Goal: Task Accomplishment & Management: Use online tool/utility

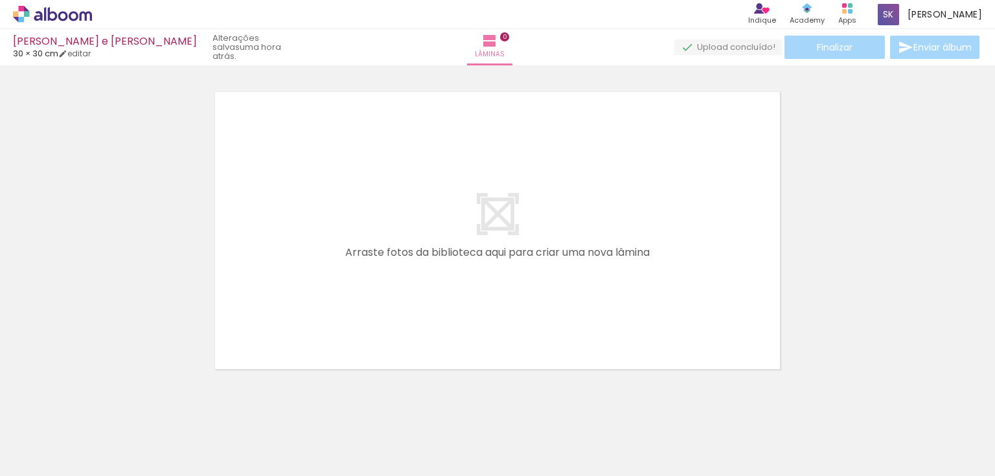
click at [135, 431] on div at bounding box center [129, 432] width 43 height 64
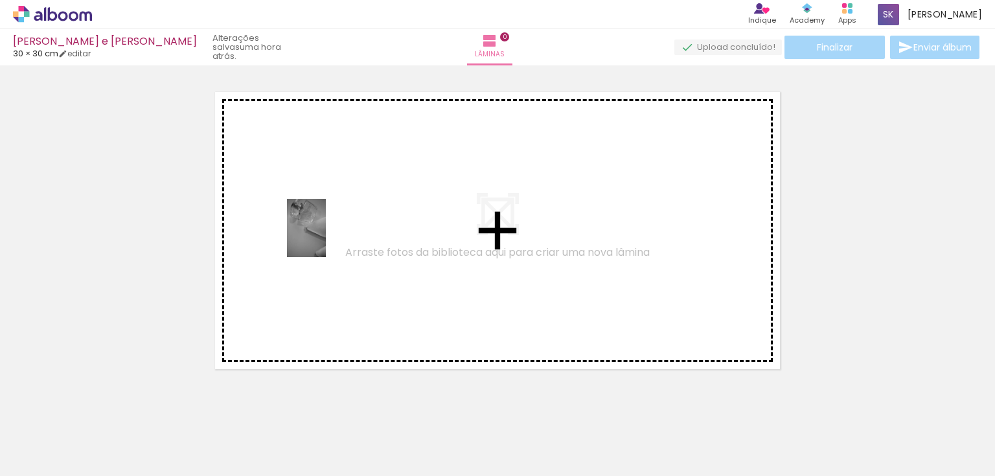
drag, startPoint x: 150, startPoint y: 430, endPoint x: 182, endPoint y: 474, distance: 54.3
click at [326, 238] on quentale-workspace at bounding box center [497, 238] width 995 height 476
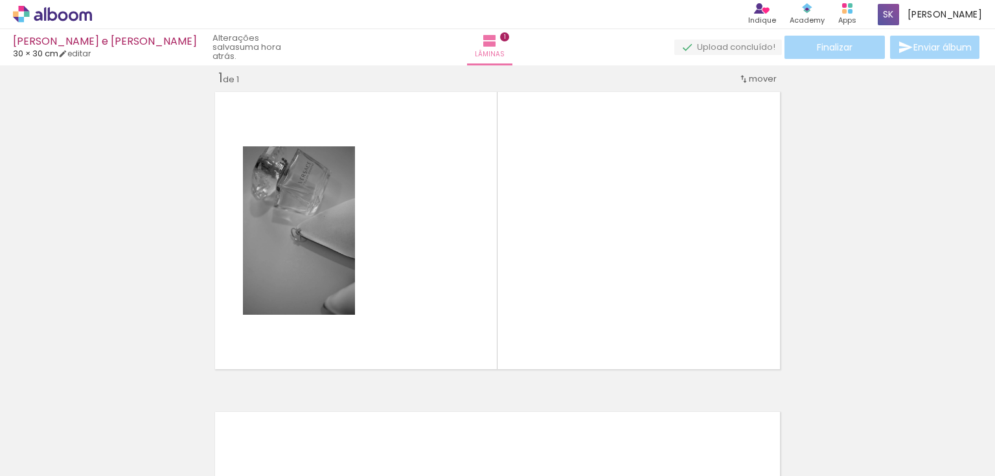
scroll to position [16, 0]
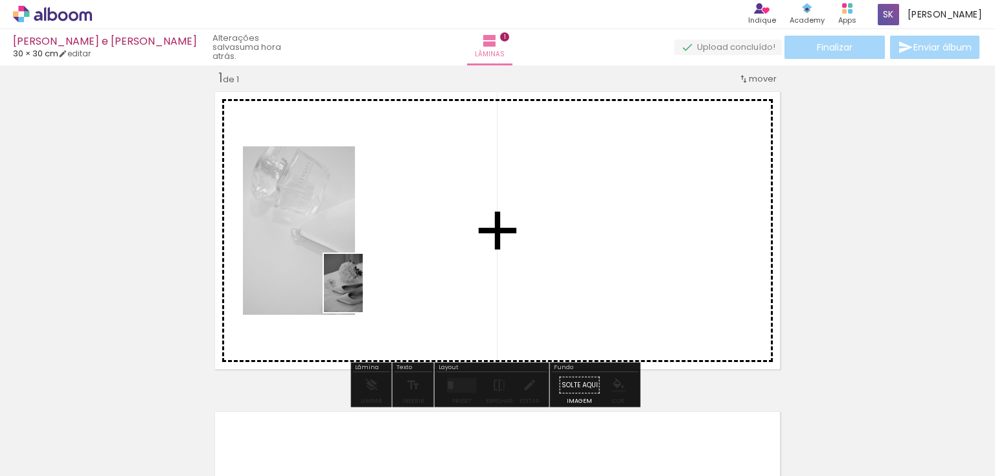
drag, startPoint x: 206, startPoint y: 429, endPoint x: 375, endPoint y: 277, distance: 227.5
click at [375, 277] on quentale-workspace at bounding box center [497, 238] width 995 height 476
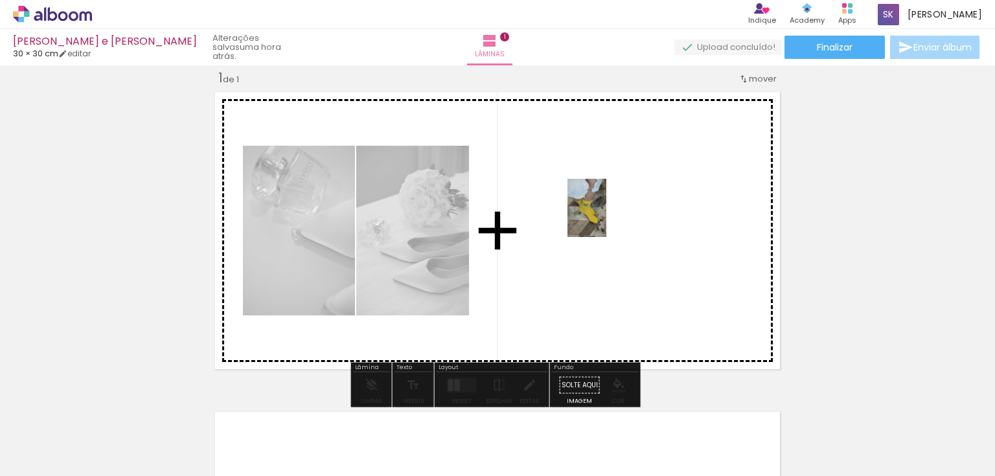
drag, startPoint x: 283, startPoint y: 433, endPoint x: 606, endPoint y: 218, distance: 388.3
click at [606, 218] on quentale-workspace at bounding box center [497, 238] width 995 height 476
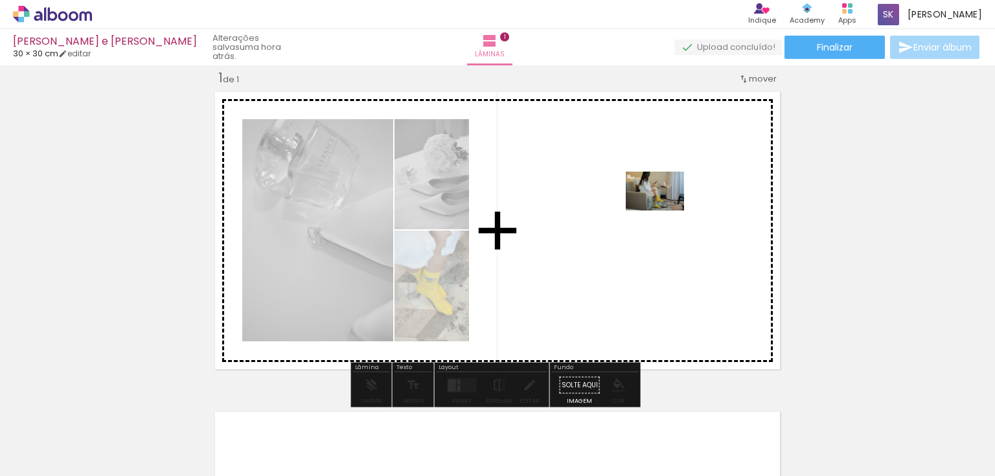
drag, startPoint x: 342, startPoint y: 443, endPoint x: 665, endPoint y: 211, distance: 397.7
click at [665, 211] on quentale-workspace at bounding box center [497, 238] width 995 height 476
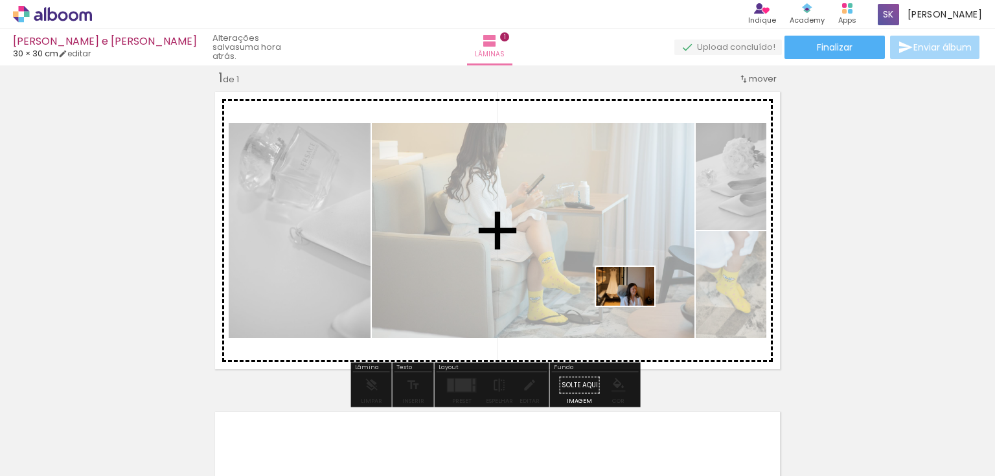
drag, startPoint x: 432, startPoint y: 444, endPoint x: 635, endPoint y: 306, distance: 246.2
click at [635, 306] on quentale-workspace at bounding box center [497, 238] width 995 height 476
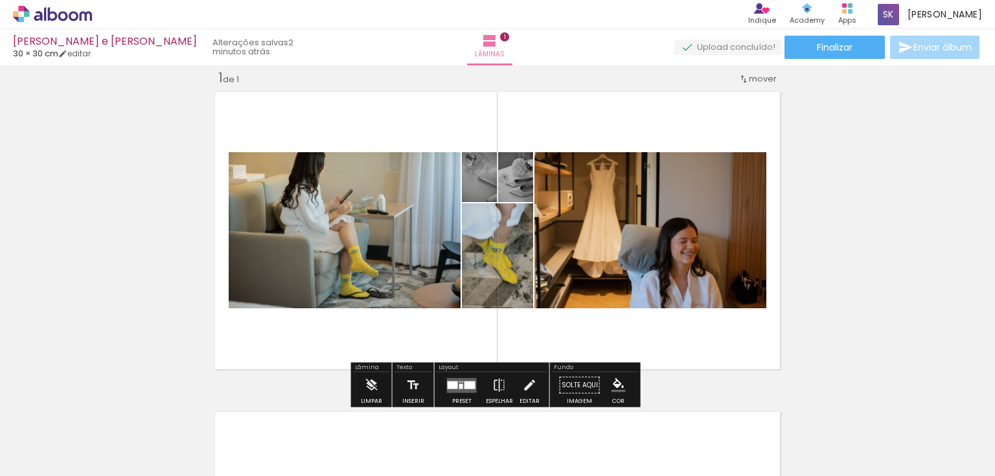
click at [464, 380] on quentale-layouter at bounding box center [462, 385] width 30 height 15
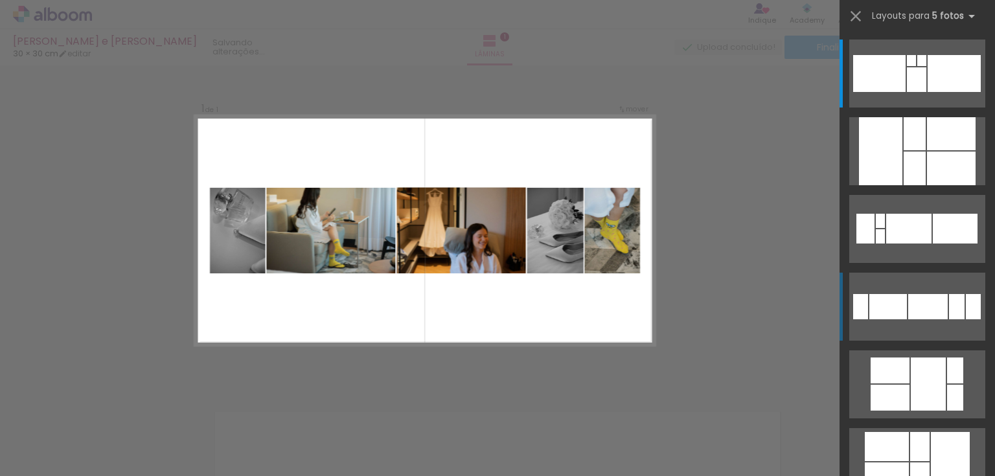
scroll to position [52, 0]
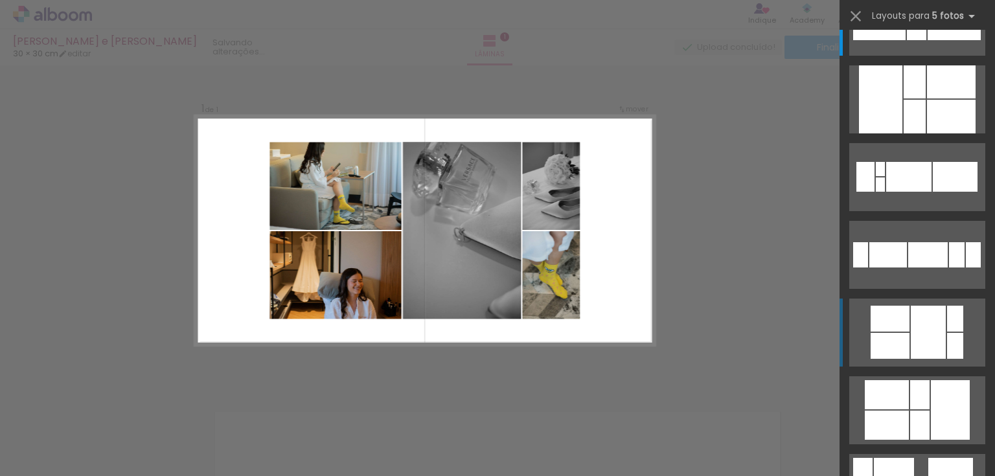
click at [935, 310] on div at bounding box center [928, 332] width 35 height 53
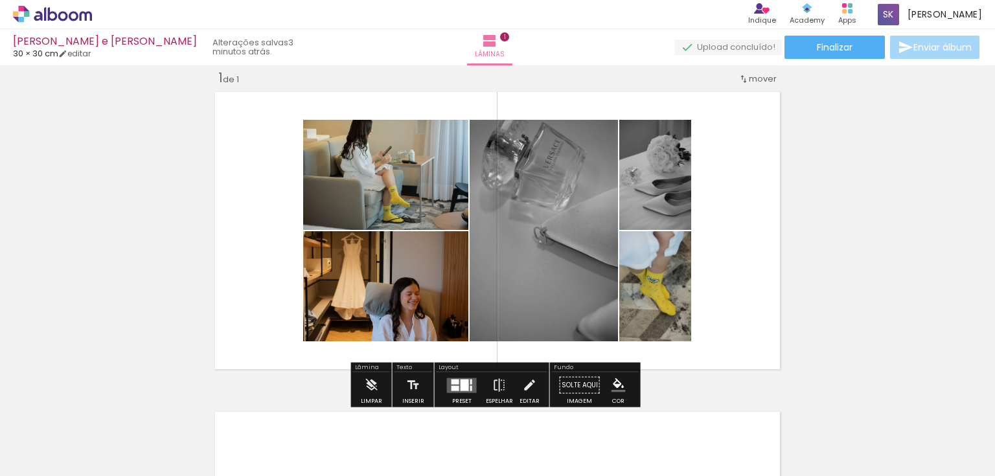
drag, startPoint x: 466, startPoint y: 388, endPoint x: 485, endPoint y: 378, distance: 20.9
click at [0, 0] on slot at bounding box center [0, 0] width 0 height 0
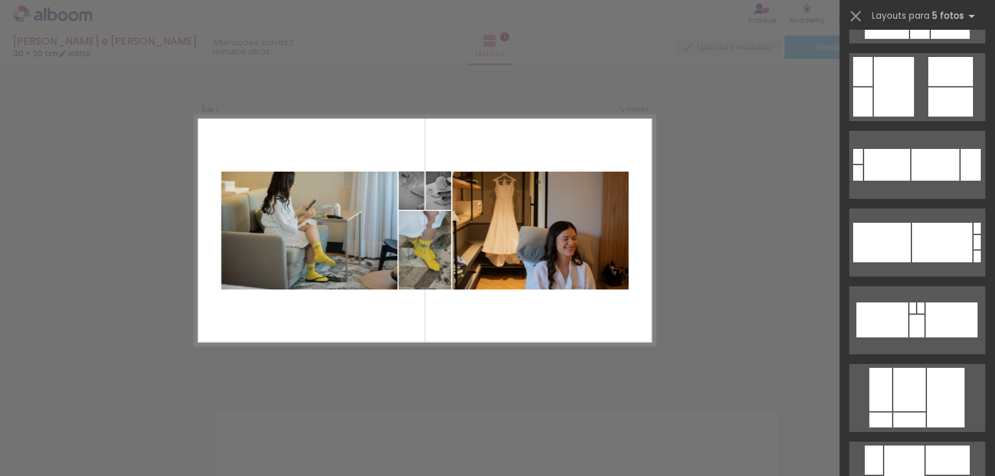
scroll to position [518, 0]
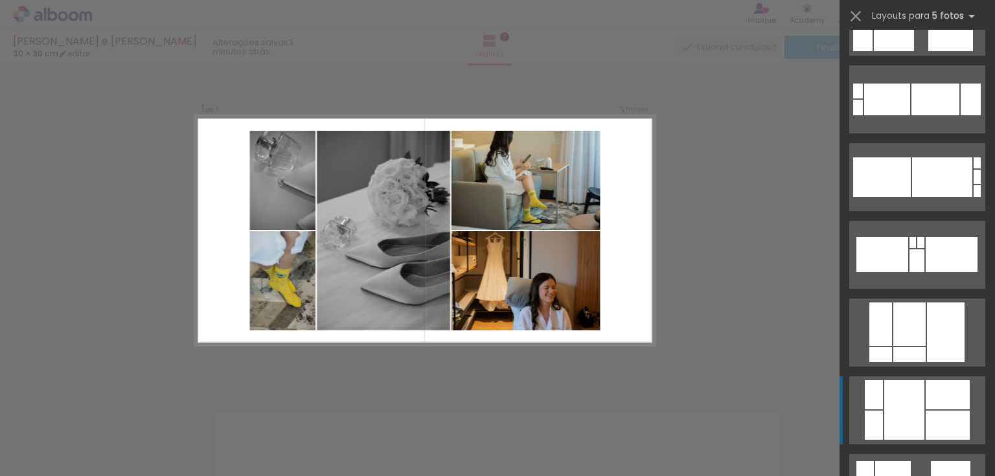
click at [895, 400] on div at bounding box center [904, 410] width 40 height 60
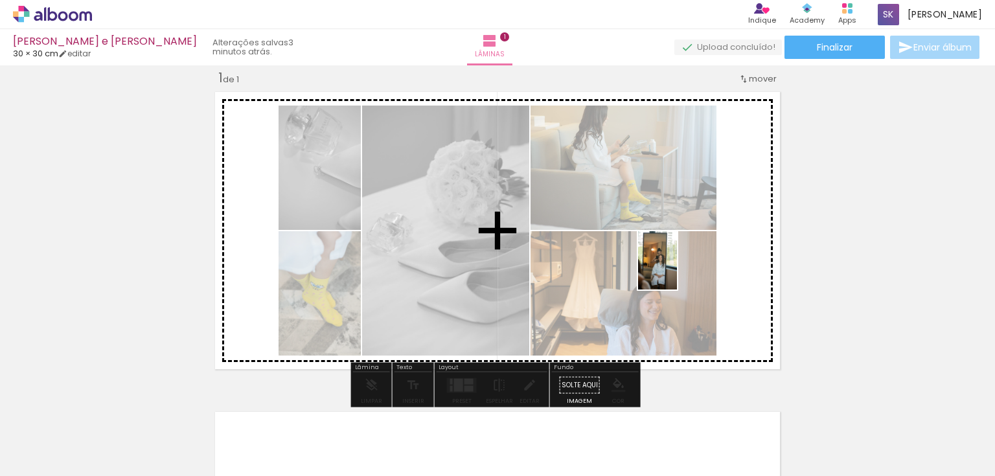
drag, startPoint x: 498, startPoint y: 429, endPoint x: 680, endPoint y: 268, distance: 243.7
click at [680, 268] on quentale-workspace at bounding box center [497, 238] width 995 height 476
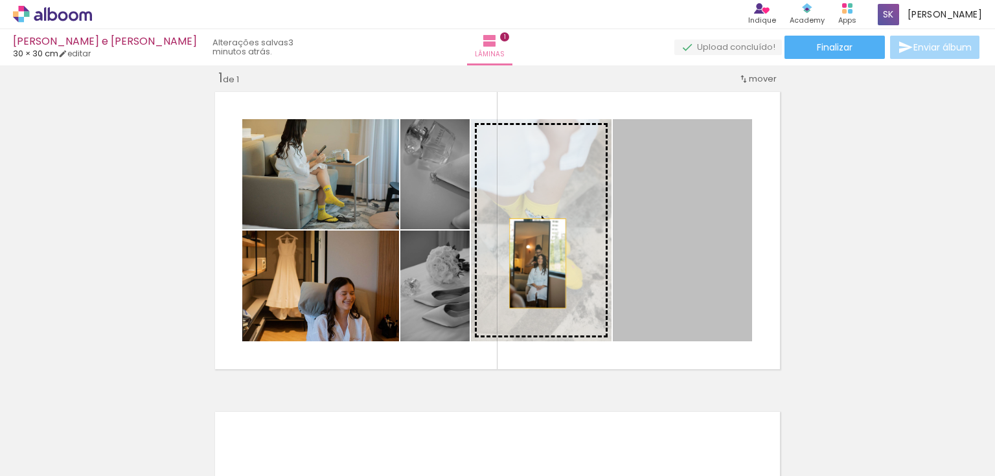
drag, startPoint x: 669, startPoint y: 270, endPoint x: 515, endPoint y: 262, distance: 153.8
click at [0, 0] on slot at bounding box center [0, 0] width 0 height 0
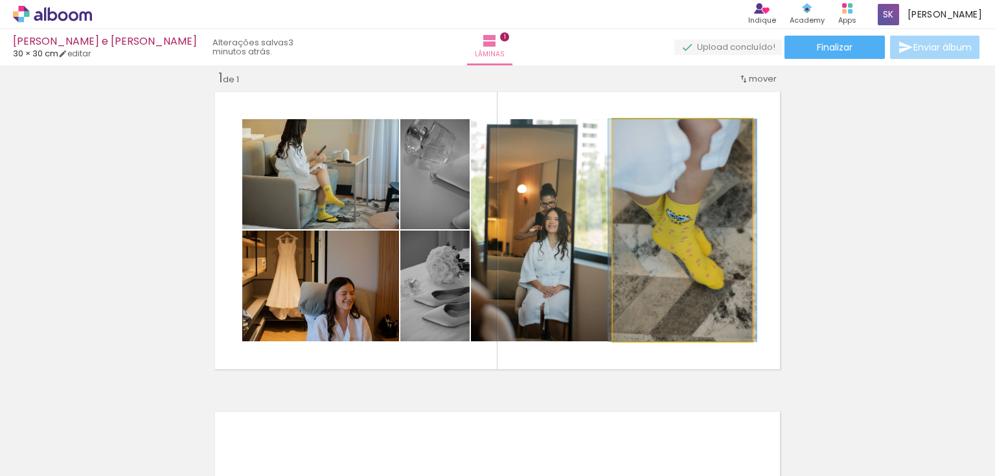
click at [702, 284] on quentale-photo at bounding box center [682, 230] width 139 height 222
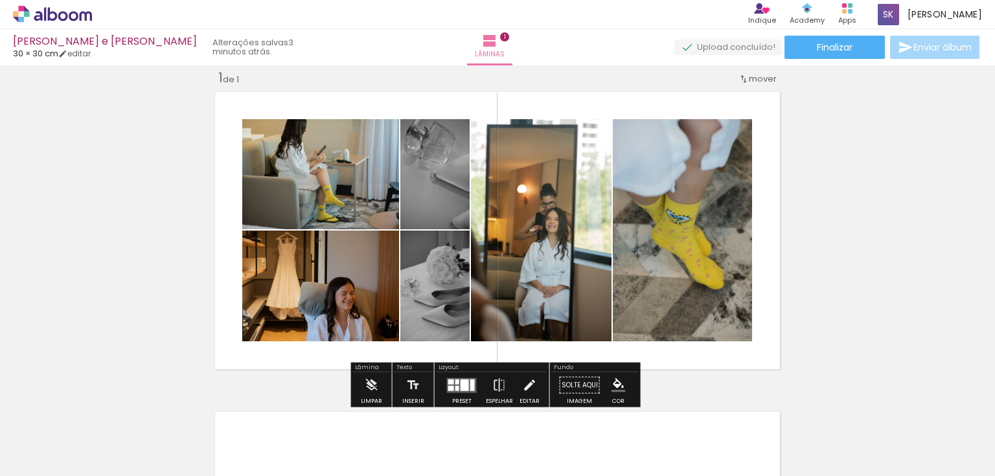
click at [894, 249] on div "Inserir lâmina 1 de 1" at bounding box center [497, 374] width 995 height 641
click at [299, 387] on div "Inserir lâmina 1 de 1" at bounding box center [497, 374] width 995 height 641
click at [668, 372] on quentale-layouter at bounding box center [497, 231] width 575 height 288
click at [593, 370] on div "Fundo" at bounding box center [595, 369] width 87 height 8
click at [591, 368] on div "Fundo" at bounding box center [595, 369] width 87 height 8
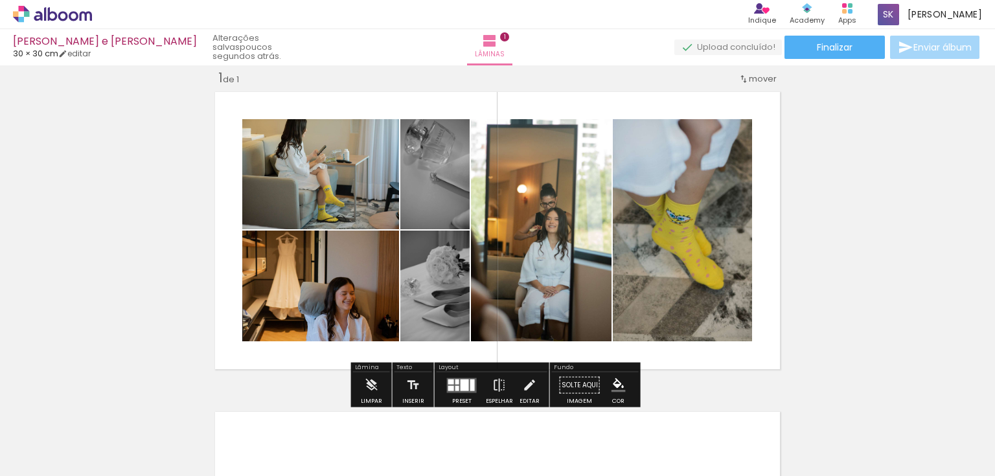
drag, startPoint x: 510, startPoint y: 368, endPoint x: 512, endPoint y: 404, distance: 36.3
click at [512, 404] on quentale-workspace at bounding box center [497, 238] width 995 height 476
click at [878, 304] on div "Inserir lâmina 1 de 1" at bounding box center [497, 374] width 995 height 641
click at [114, 335] on div "Inserir lâmina 1 de 1" at bounding box center [497, 374] width 995 height 641
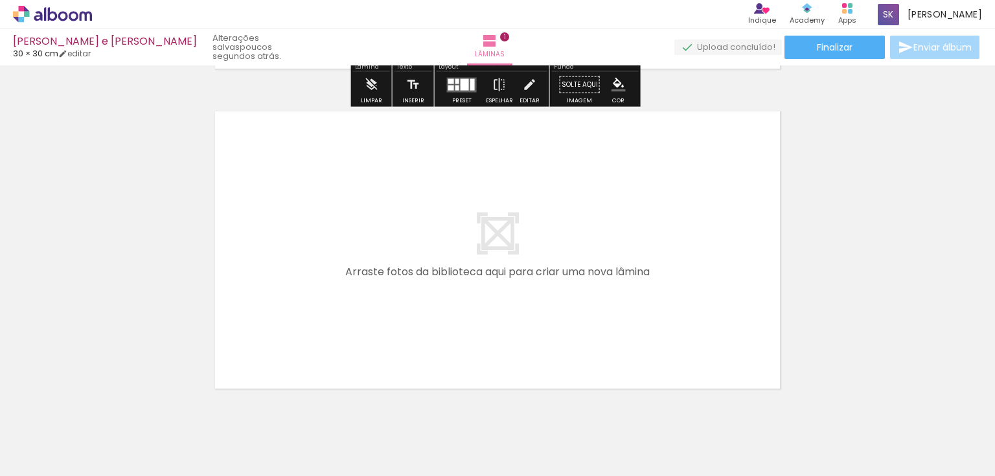
scroll to position [327, 0]
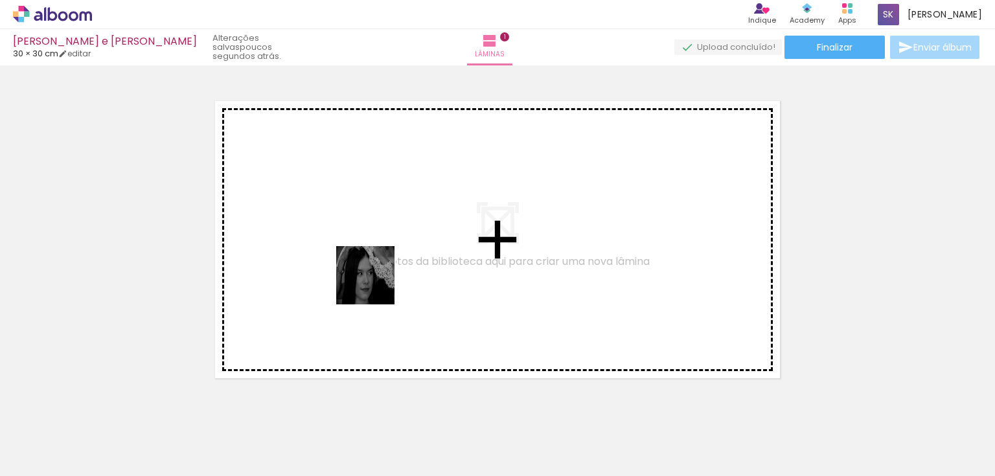
drag, startPoint x: 571, startPoint y: 440, endPoint x: 457, endPoint y: 292, distance: 186.6
click at [355, 245] on quentale-workspace at bounding box center [497, 238] width 995 height 476
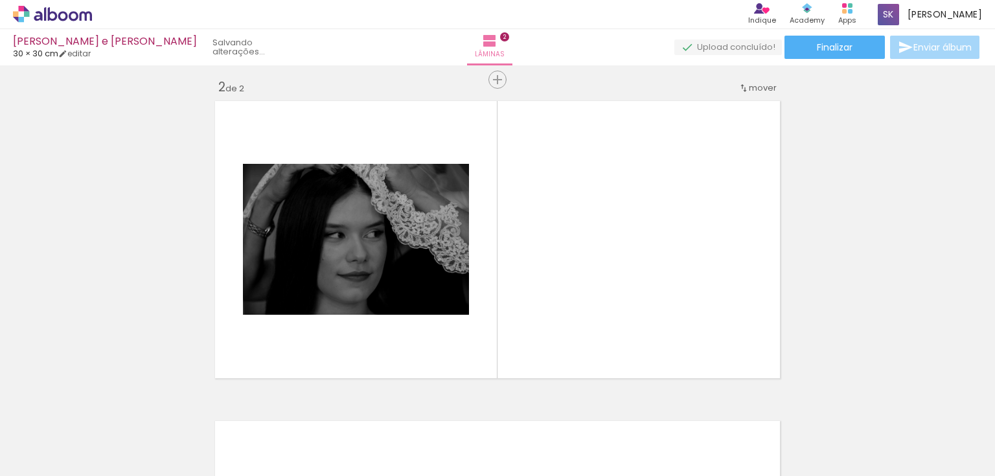
scroll to position [336, 0]
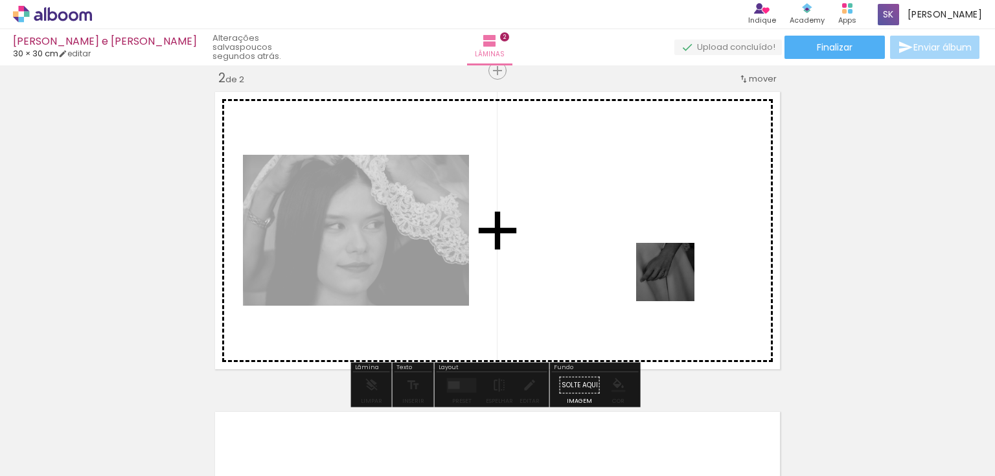
drag, startPoint x: 696, startPoint y: 389, endPoint x: 762, endPoint y: 376, distance: 66.8
click at [678, 275] on quentale-workspace at bounding box center [497, 238] width 995 height 476
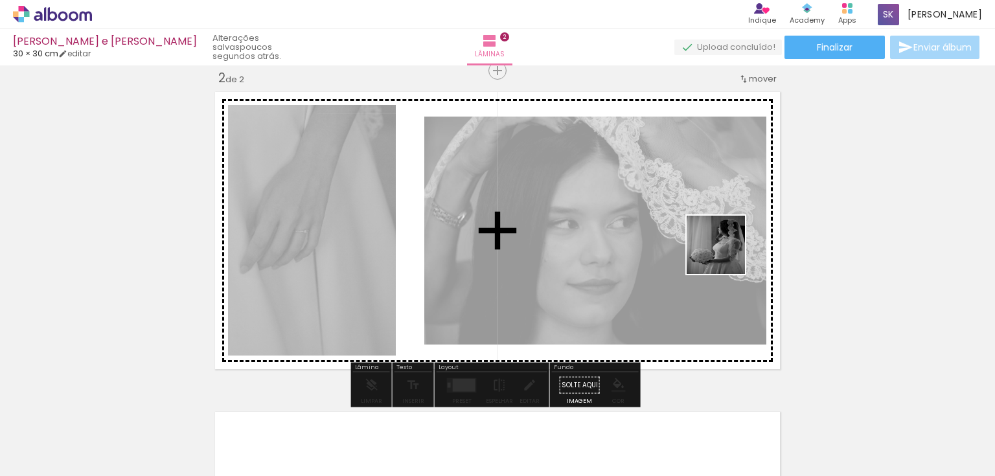
drag, startPoint x: 788, startPoint y: 433, endPoint x: 738, endPoint y: 282, distance: 158.3
click at [726, 252] on quentale-workspace at bounding box center [497, 238] width 995 height 476
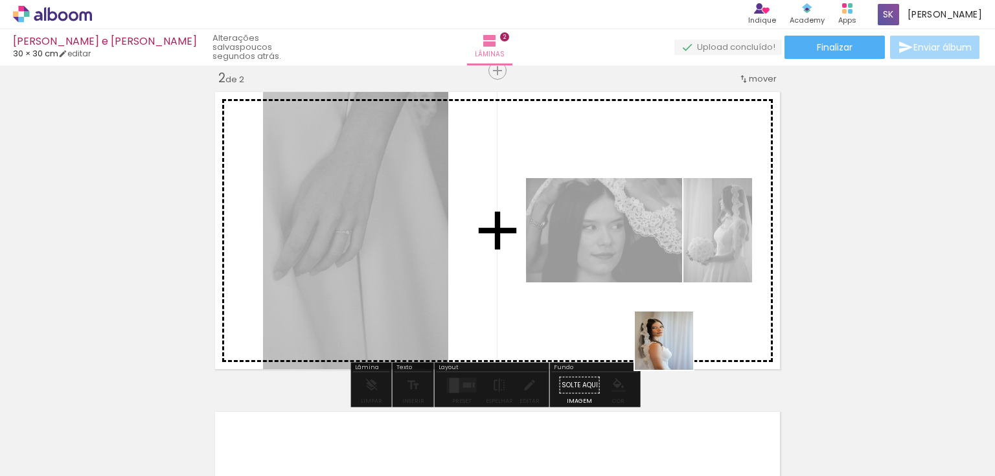
drag, startPoint x: 648, startPoint y: 422, endPoint x: 705, endPoint y: 277, distance: 155.9
click at [698, 257] on quentale-workspace at bounding box center [497, 238] width 995 height 476
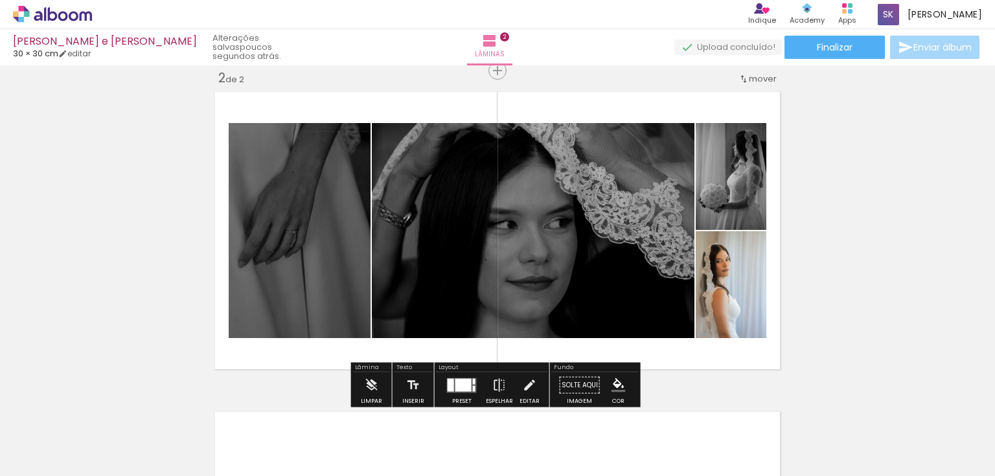
click at [464, 394] on div at bounding box center [461, 385] width 35 height 26
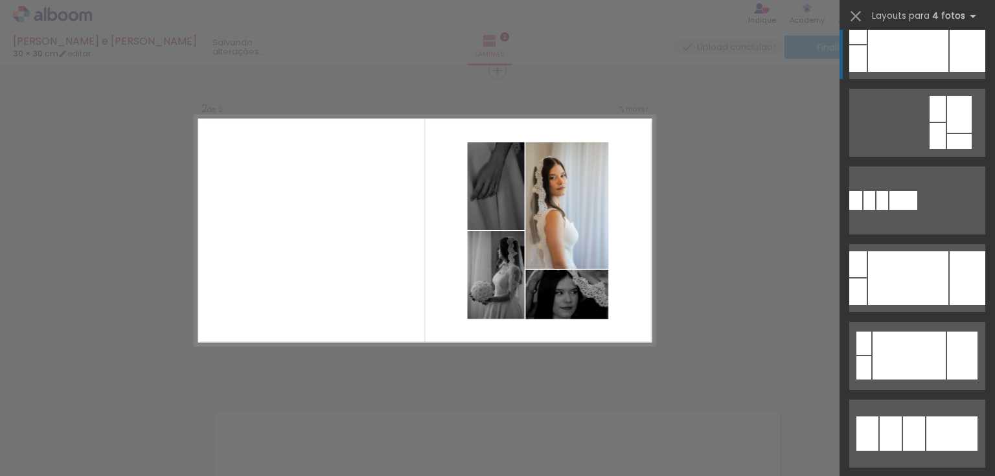
scroll to position [207, 0]
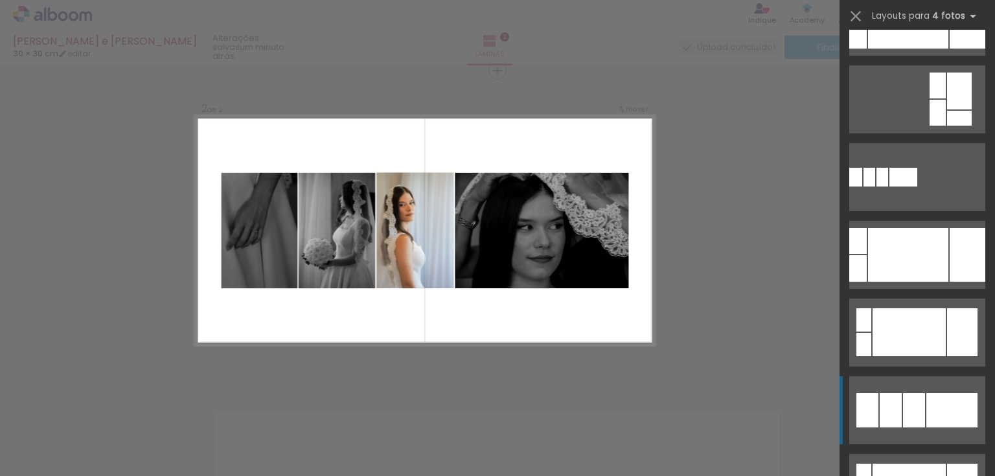
click at [917, 415] on div at bounding box center [914, 410] width 22 height 34
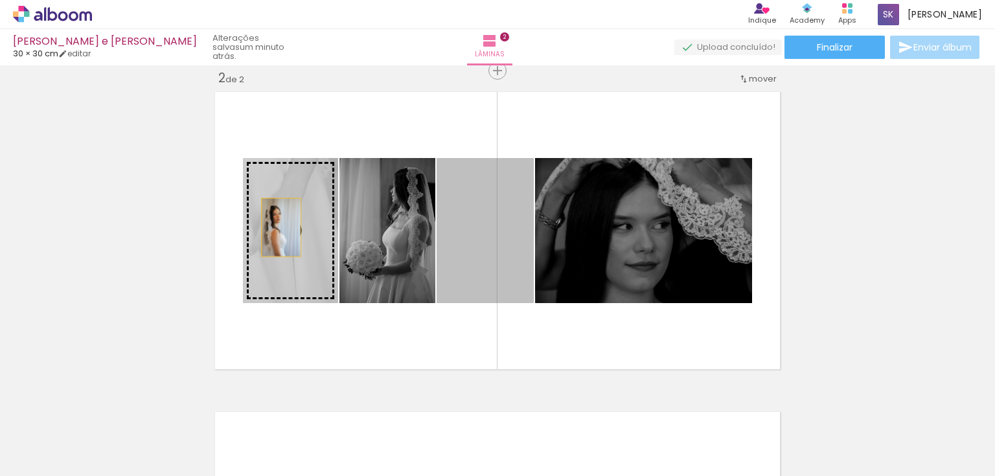
drag, startPoint x: 508, startPoint y: 240, endPoint x: 276, endPoint y: 224, distance: 232.4
click at [0, 0] on slot at bounding box center [0, 0] width 0 height 0
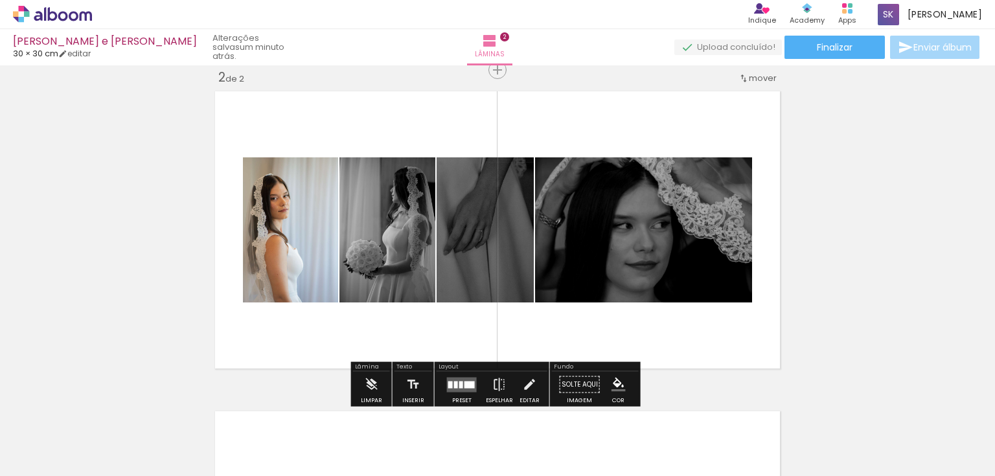
scroll to position [336, 0]
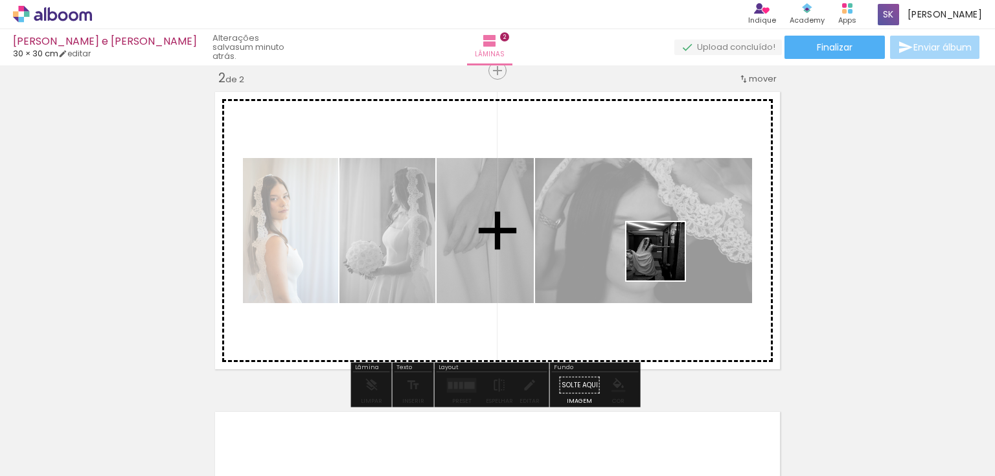
drag, startPoint x: 865, startPoint y: 433, endPoint x: 738, endPoint y: 277, distance: 201.2
click at [662, 252] on quentale-workspace at bounding box center [497, 238] width 995 height 476
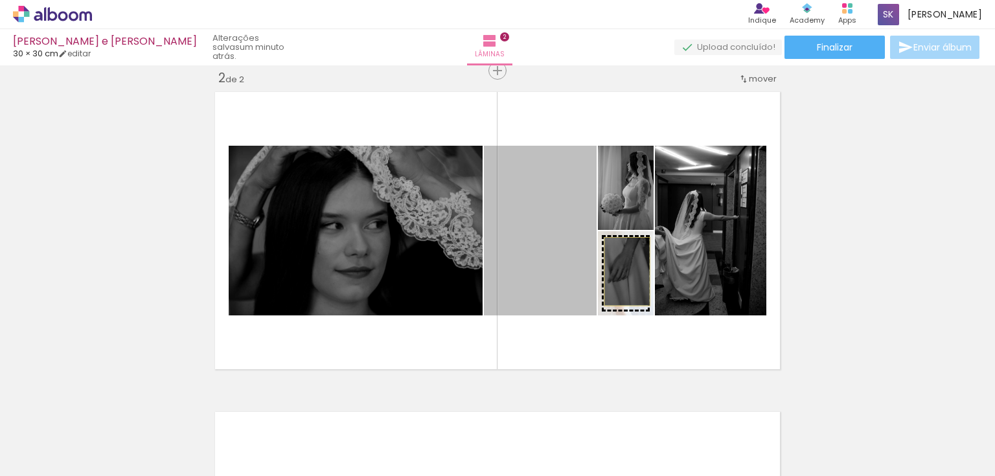
drag, startPoint x: 542, startPoint y: 218, endPoint x: 622, endPoint y: 271, distance: 96.3
click at [0, 0] on slot at bounding box center [0, 0] width 0 height 0
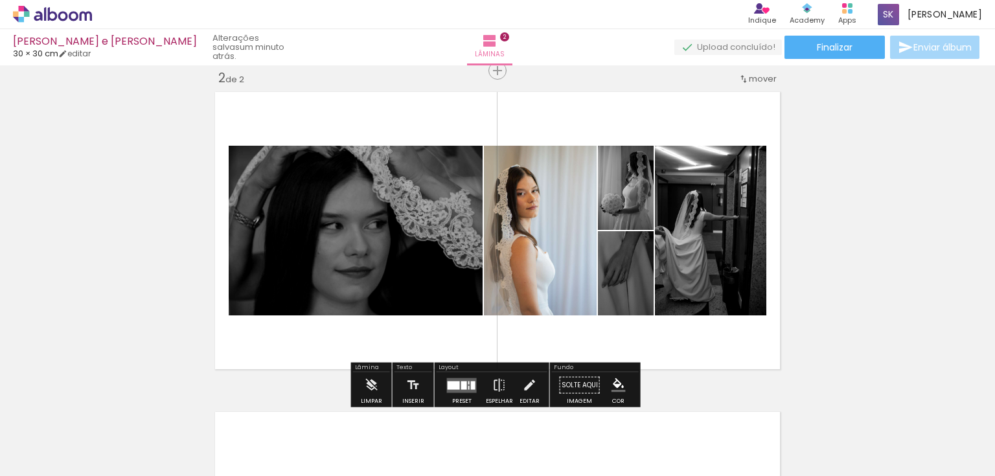
click at [458, 389] on quentale-layouter at bounding box center [462, 385] width 30 height 15
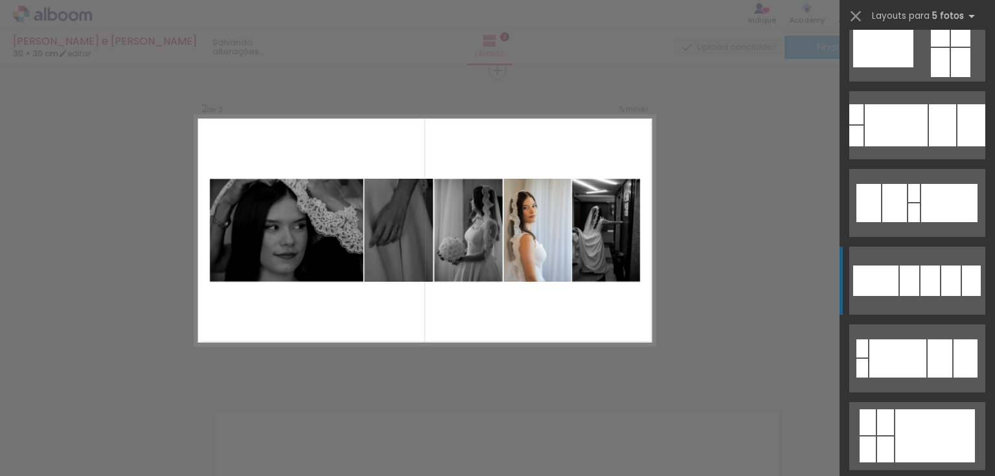
scroll to position [155, 0]
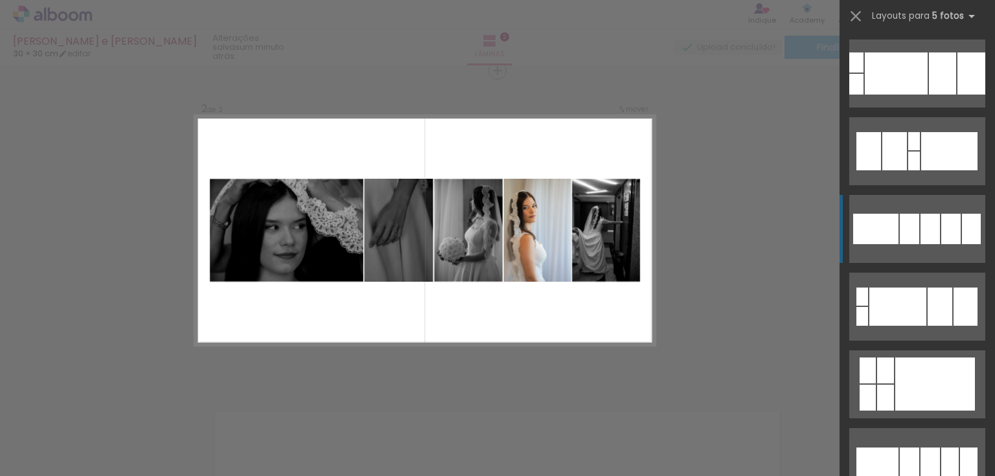
click at [926, 238] on div at bounding box center [930, 229] width 19 height 30
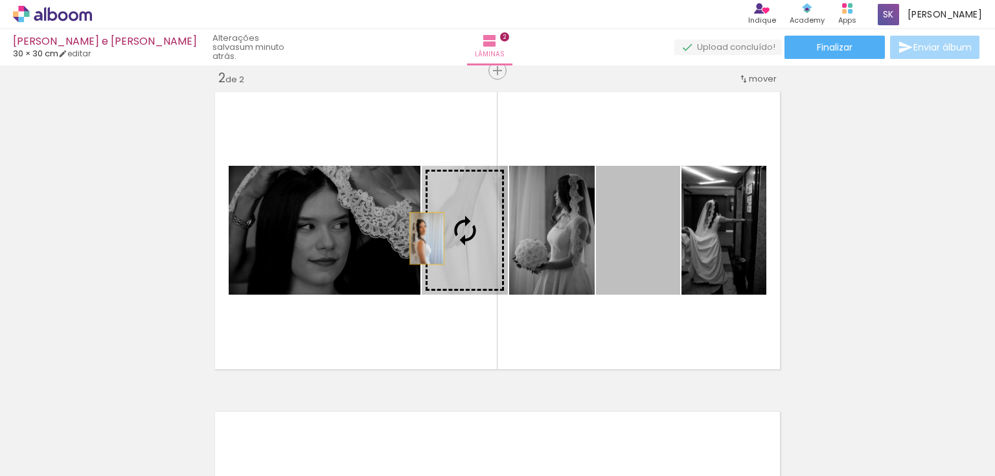
drag, startPoint x: 649, startPoint y: 249, endPoint x: 423, endPoint y: 238, distance: 226.3
click at [0, 0] on slot at bounding box center [0, 0] width 0 height 0
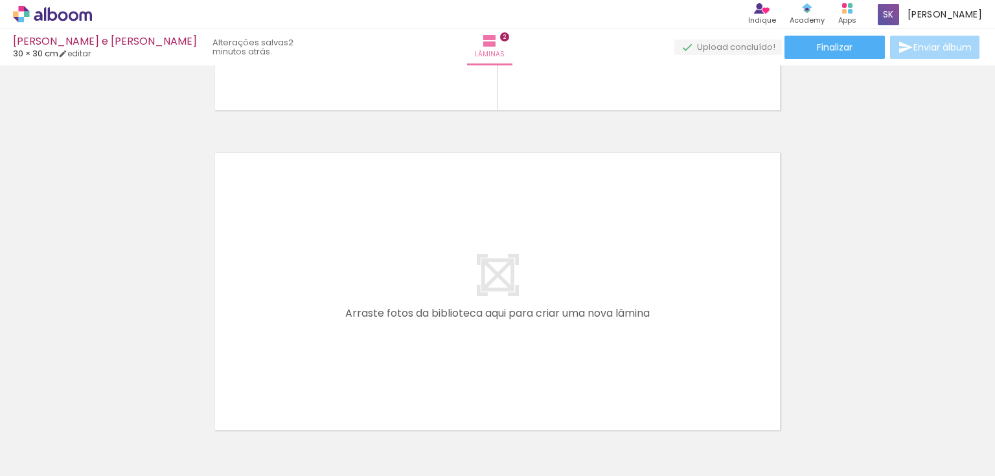
scroll to position [0, 666]
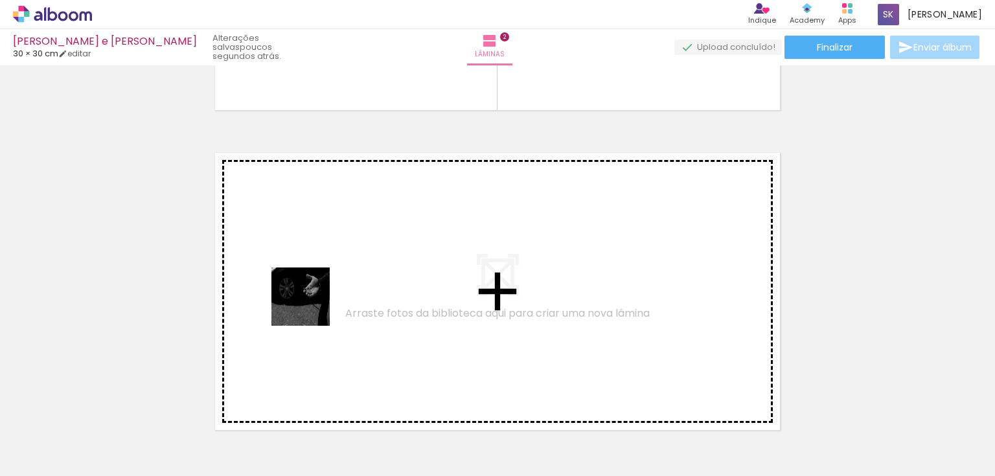
drag, startPoint x: 262, startPoint y: 431, endPoint x: 306, endPoint y: 280, distance: 156.6
click at [306, 280] on quentale-workspace at bounding box center [497, 238] width 995 height 476
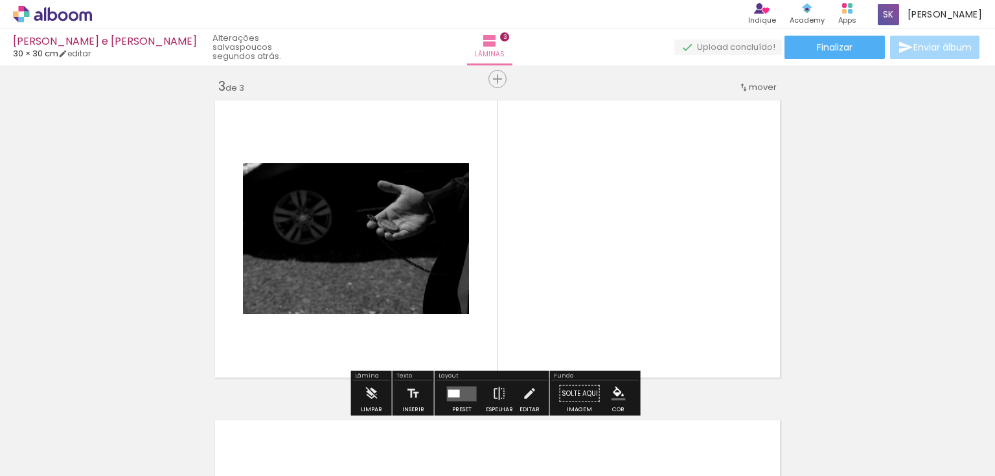
scroll to position [656, 0]
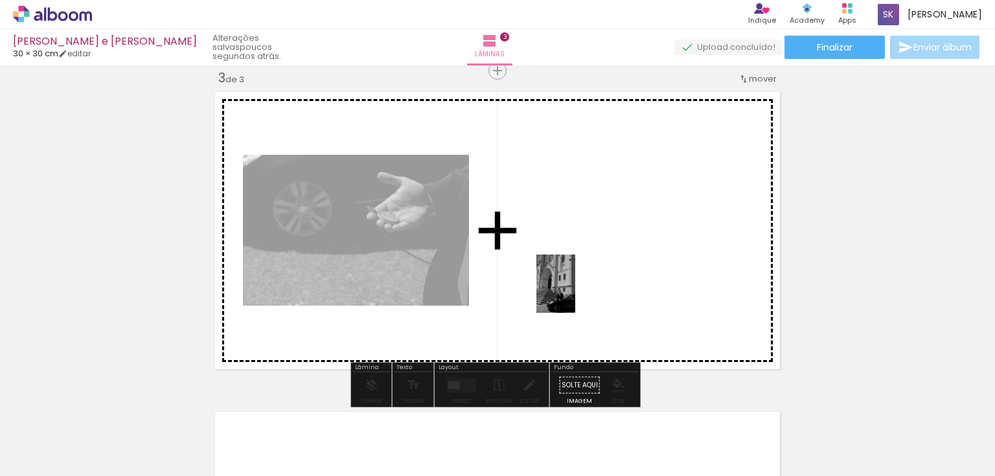
drag, startPoint x: 382, startPoint y: 414, endPoint x: 575, endPoint y: 293, distance: 228.1
click at [575, 293] on quentale-workspace at bounding box center [497, 238] width 995 height 476
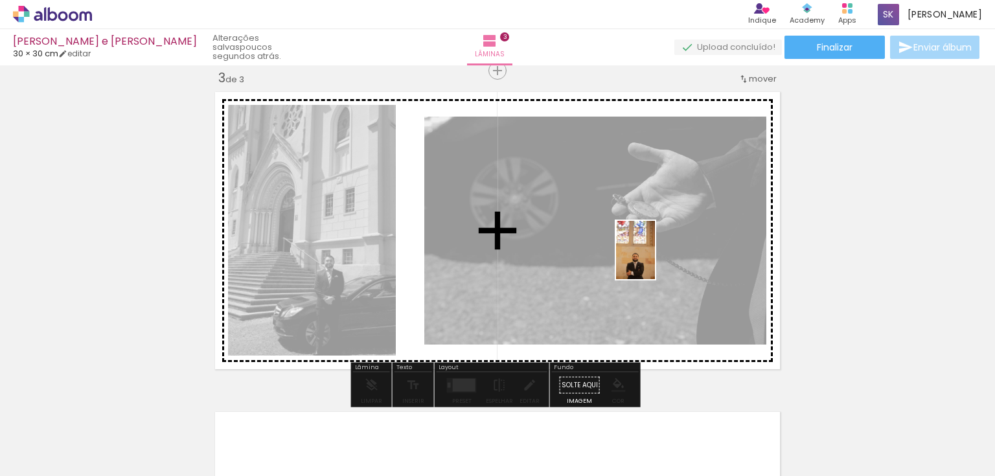
drag, startPoint x: 412, startPoint y: 451, endPoint x: 645, endPoint y: 269, distance: 295.4
click at [655, 260] on quentale-workspace at bounding box center [497, 238] width 995 height 476
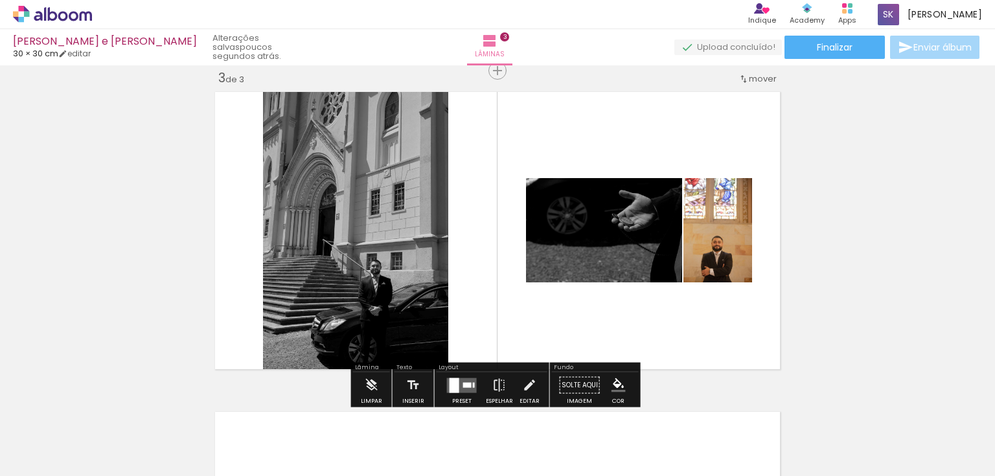
click at [466, 382] on div at bounding box center [467, 384] width 8 height 5
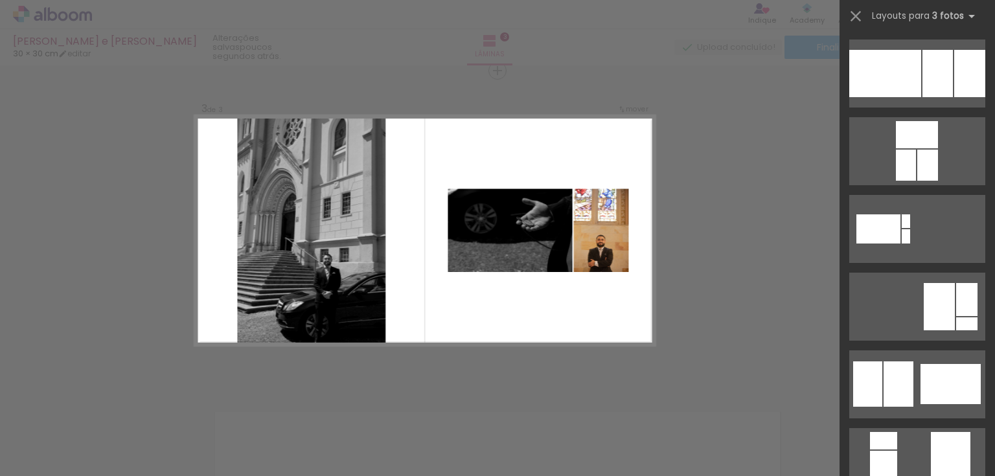
scroll to position [0, 0]
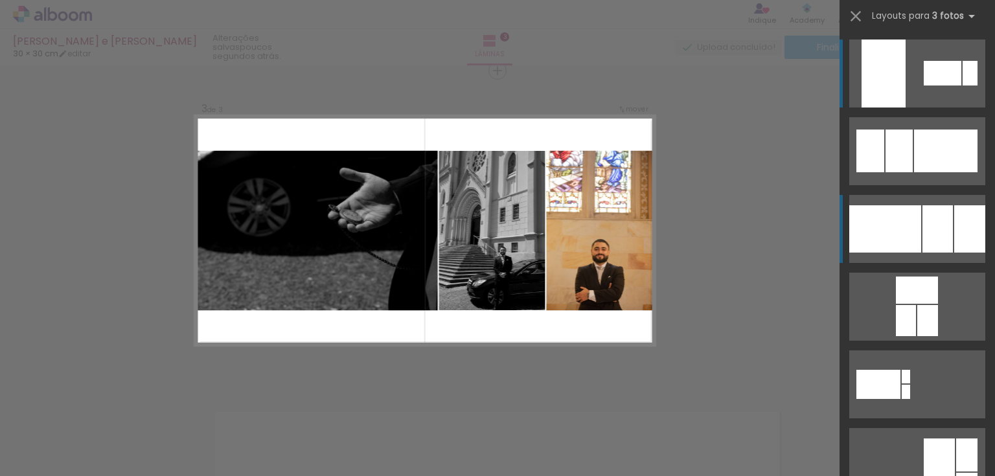
click at [916, 229] on div at bounding box center [885, 228] width 72 height 47
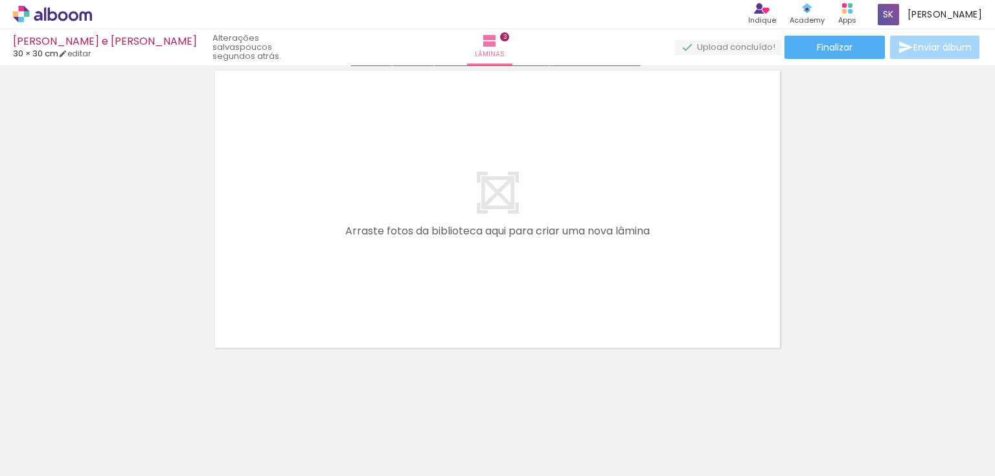
scroll to position [1000, 0]
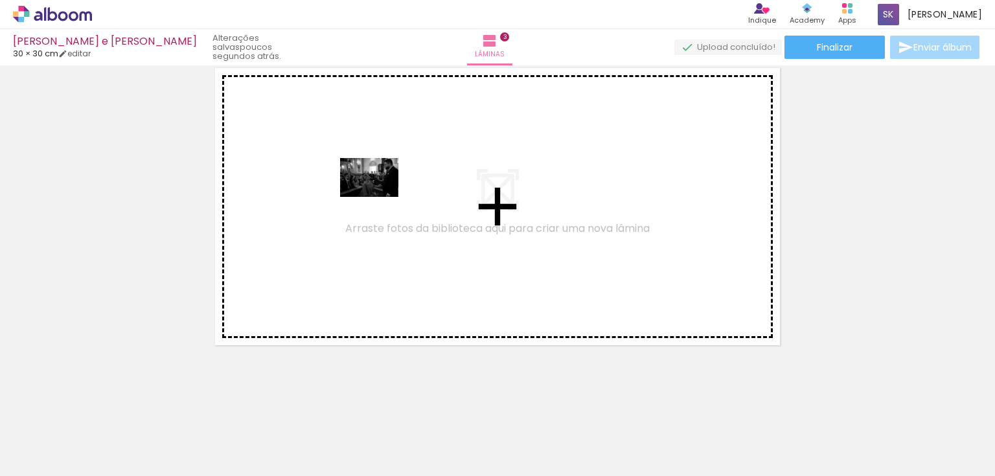
drag, startPoint x: 434, startPoint y: 316, endPoint x: 379, endPoint y: 194, distance: 133.7
click at [379, 198] on quentale-workspace at bounding box center [497, 238] width 995 height 476
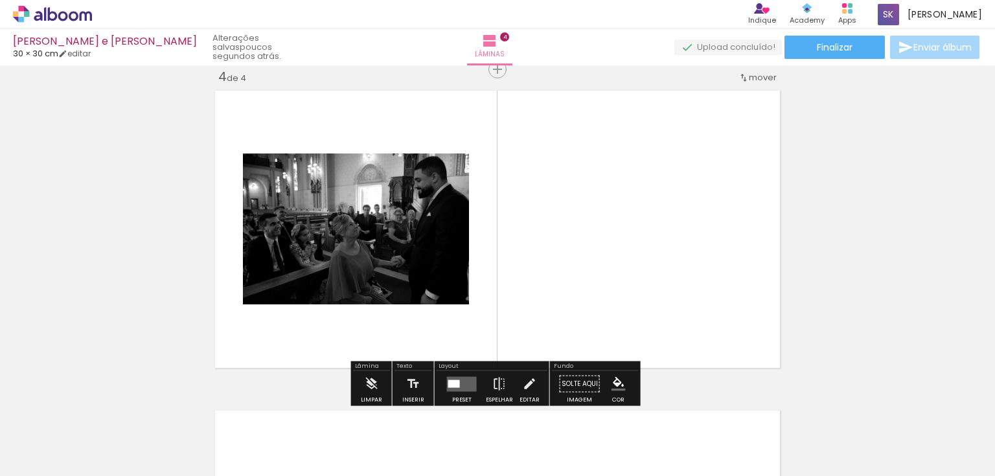
scroll to position [976, 0]
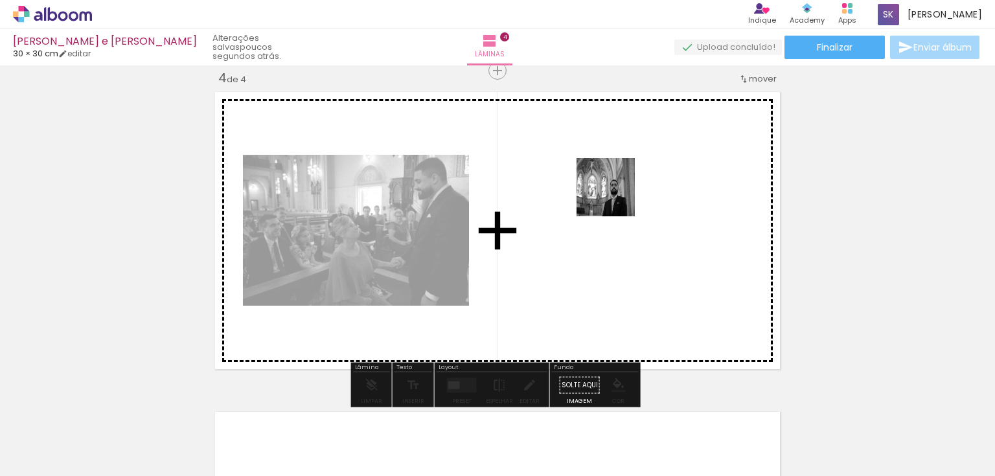
drag, startPoint x: 564, startPoint y: 441, endPoint x: 615, endPoint y: 194, distance: 251.6
click at [615, 194] on quentale-workspace at bounding box center [497, 238] width 995 height 476
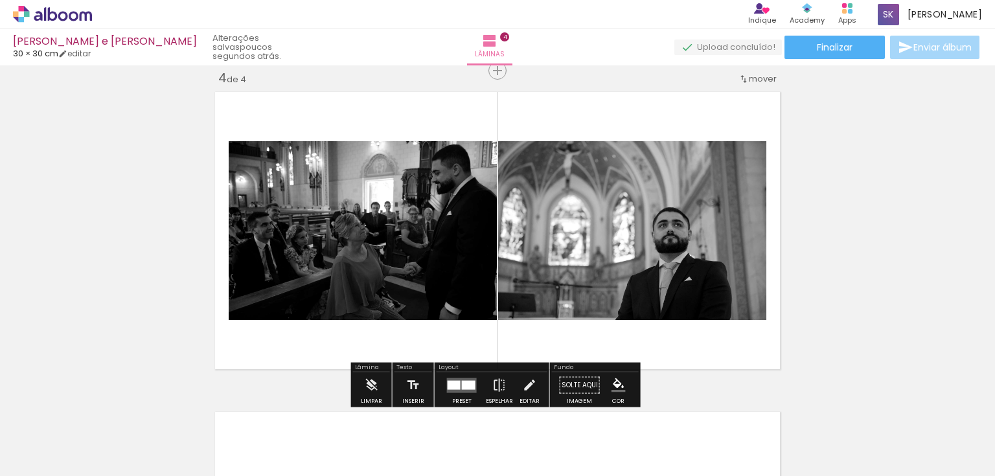
click at [462, 384] on div at bounding box center [469, 384] width 14 height 9
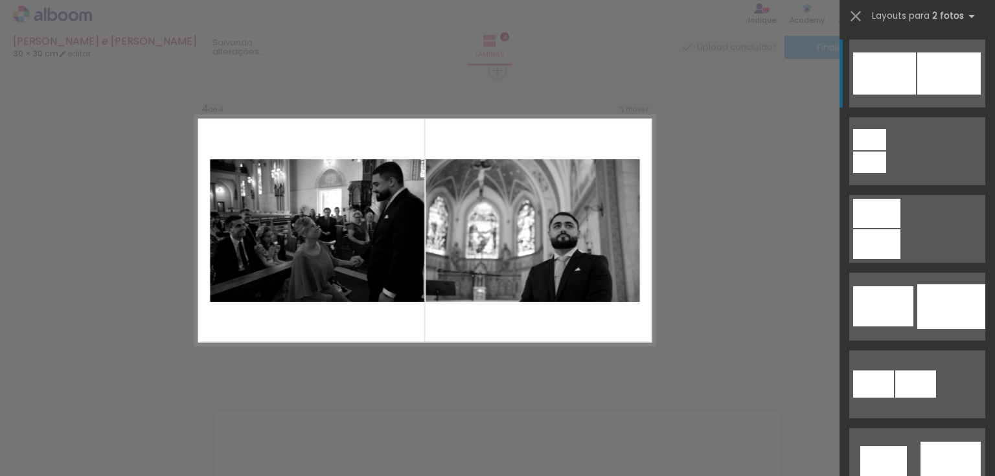
click at [904, 83] on div at bounding box center [884, 73] width 63 height 42
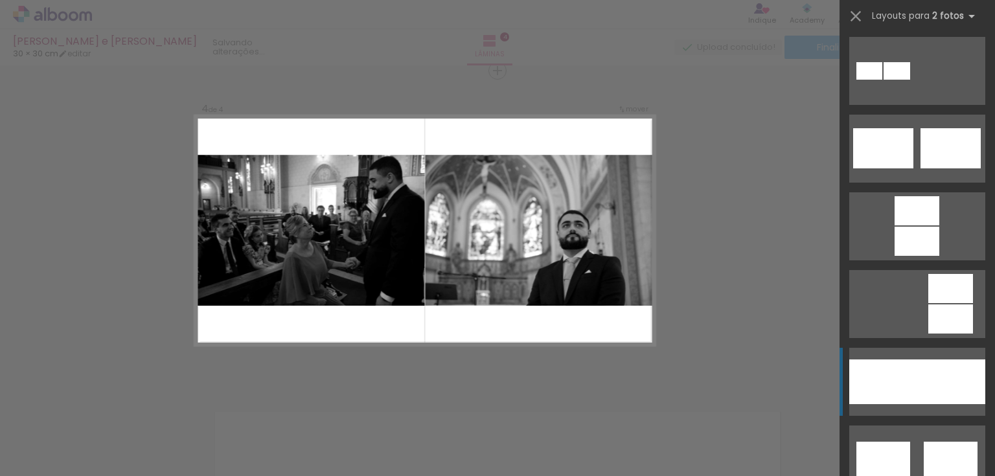
scroll to position [570, 0]
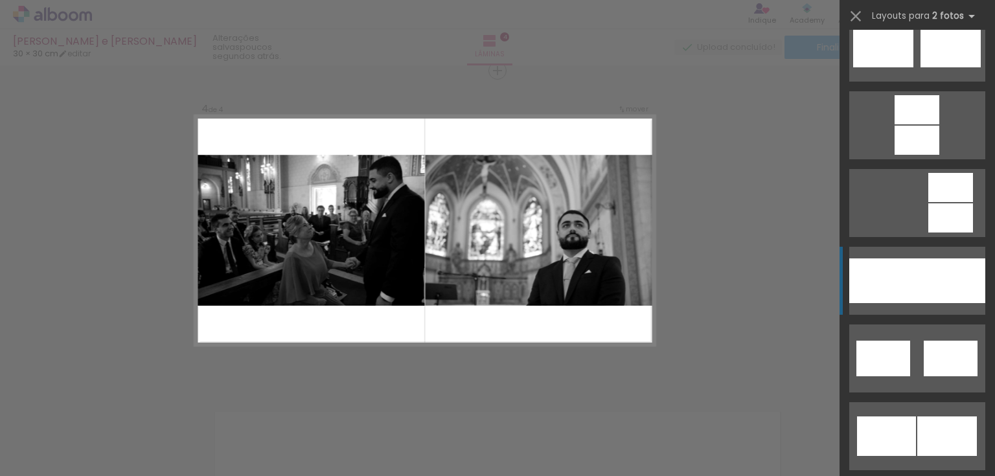
click at [921, 275] on div at bounding box center [951, 280] width 68 height 45
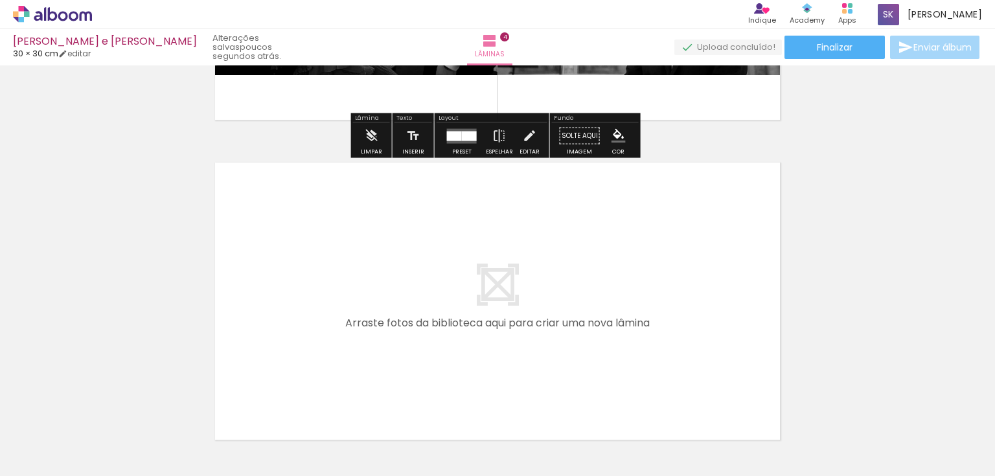
scroll to position [1235, 0]
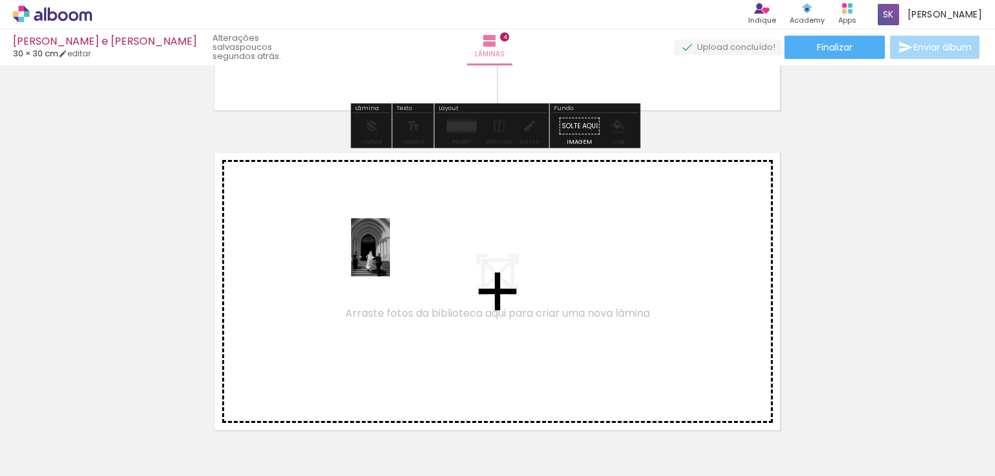
drag, startPoint x: 623, startPoint y: 433, endPoint x: 390, endPoint y: 257, distance: 291.8
click at [390, 257] on quentale-workspace at bounding box center [497, 238] width 995 height 476
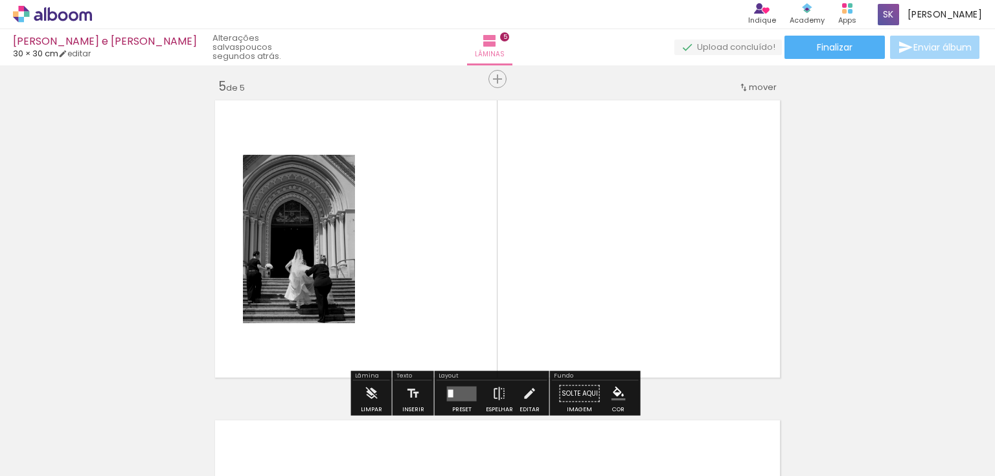
scroll to position [1296, 0]
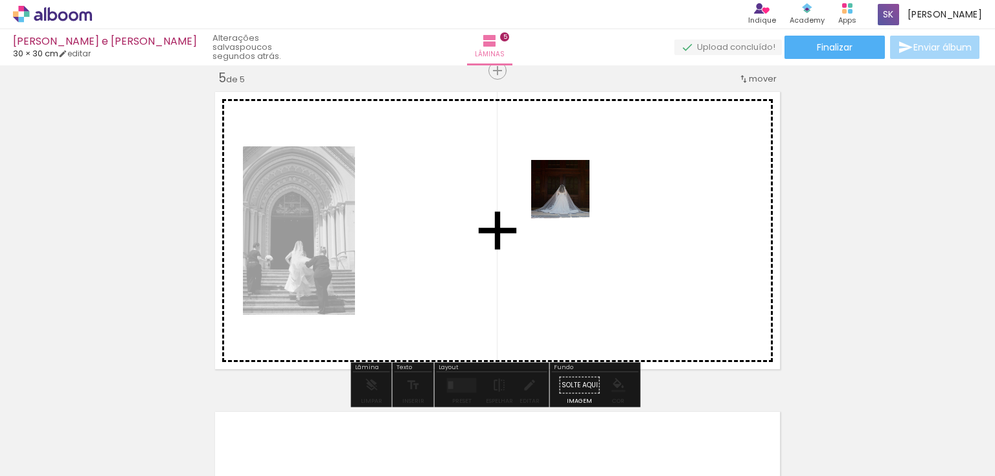
drag, startPoint x: 689, startPoint y: 435, endPoint x: 569, endPoint y: 197, distance: 266.2
click at [569, 197] on quentale-workspace at bounding box center [497, 238] width 995 height 476
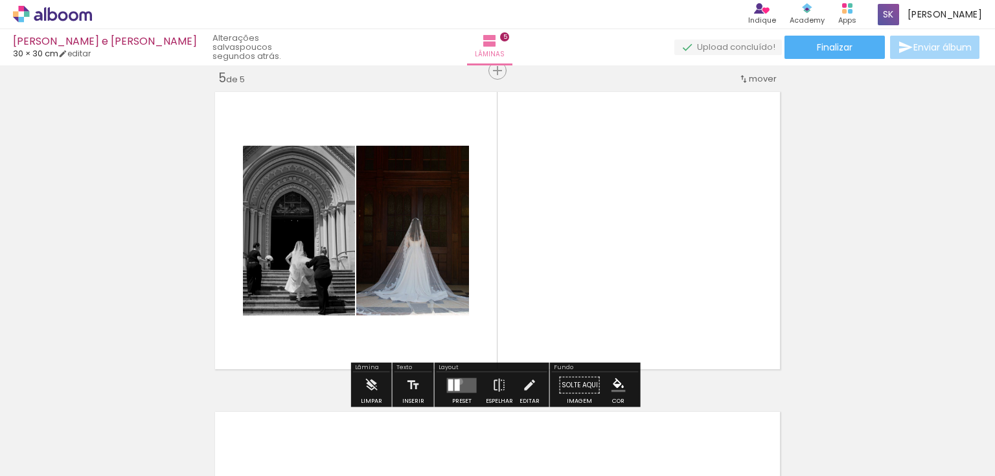
click at [457, 381] on quentale-layouter at bounding box center [462, 385] width 30 height 15
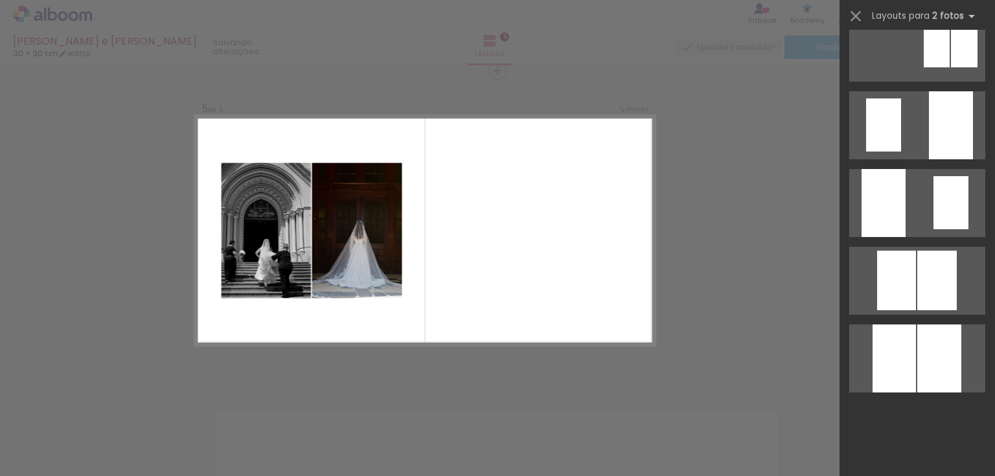
scroll to position [0, 0]
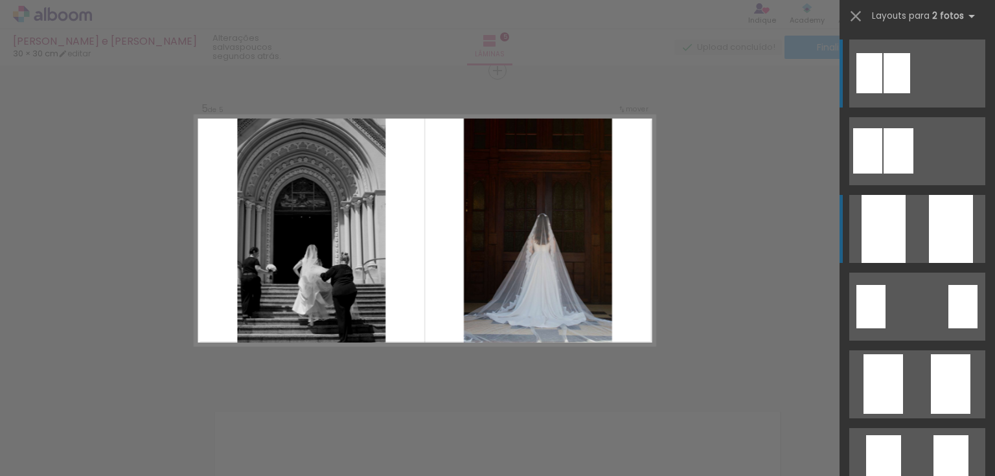
click at [956, 240] on div at bounding box center [951, 229] width 44 height 68
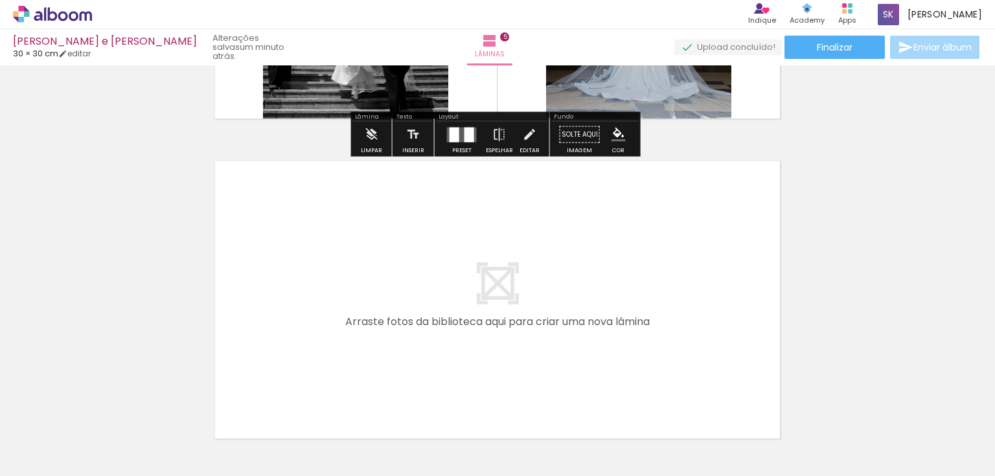
scroll to position [1607, 0]
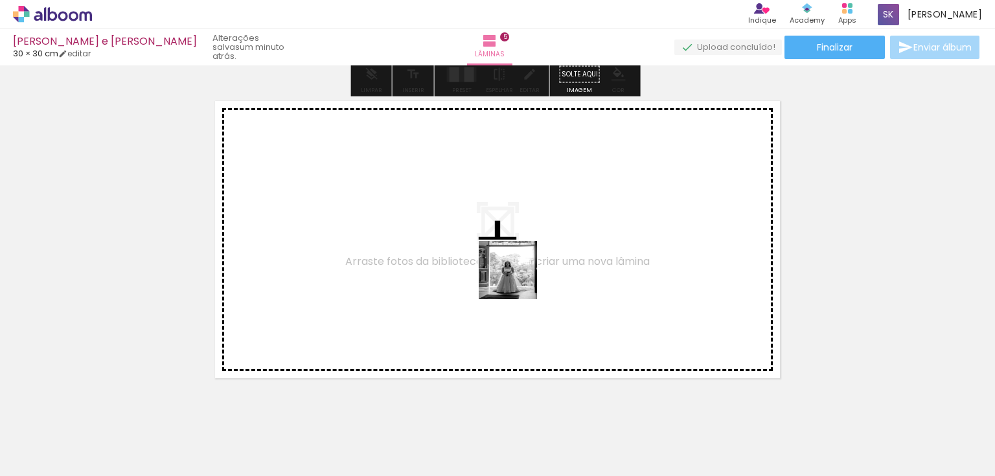
drag, startPoint x: 770, startPoint y: 434, endPoint x: 848, endPoint y: 455, distance: 81.2
click at [450, 257] on quentale-workspace at bounding box center [497, 238] width 995 height 476
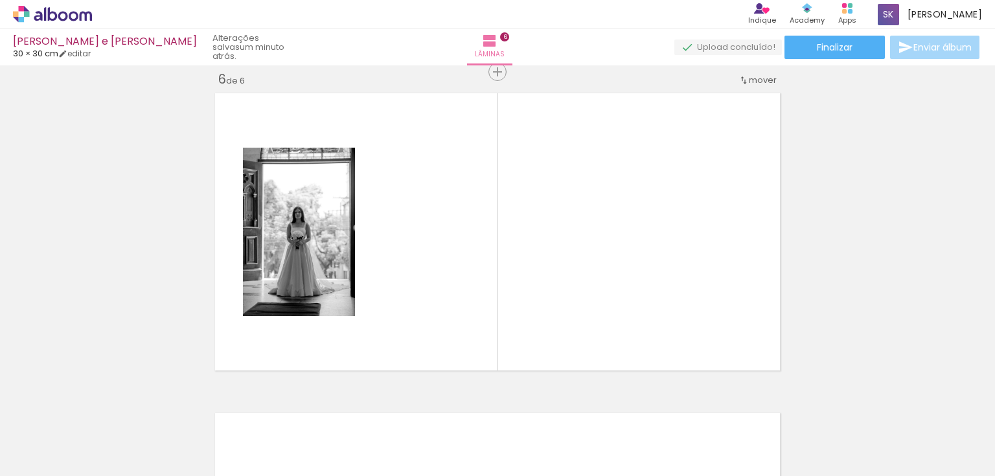
scroll to position [1616, 0]
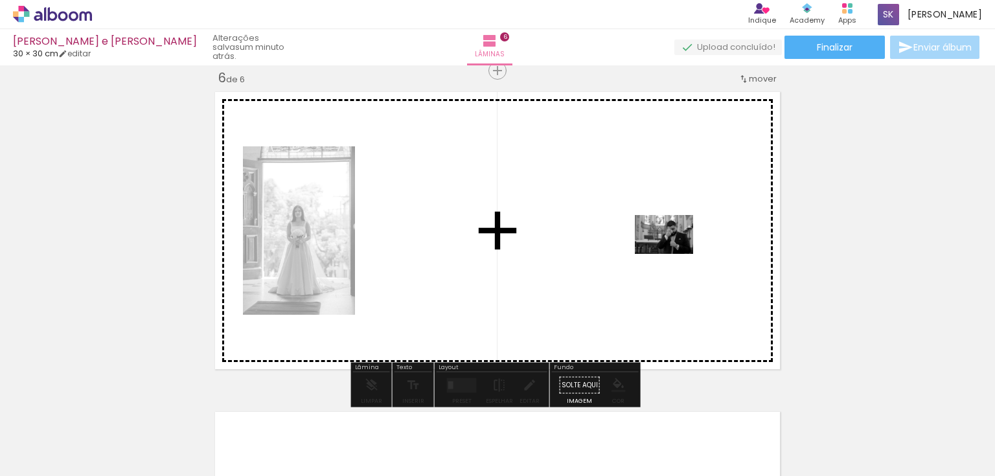
drag, startPoint x: 843, startPoint y: 426, endPoint x: 674, endPoint y: 254, distance: 241.4
click at [674, 254] on quentale-workspace at bounding box center [497, 238] width 995 height 476
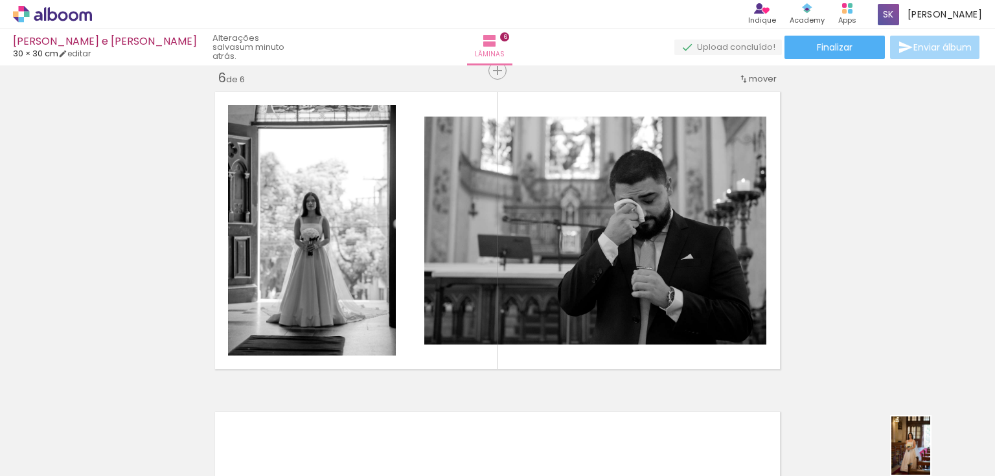
drag, startPoint x: 912, startPoint y: 442, endPoint x: 931, endPoint y: 455, distance: 22.8
click at [931, 455] on div at bounding box center [914, 432] width 43 height 64
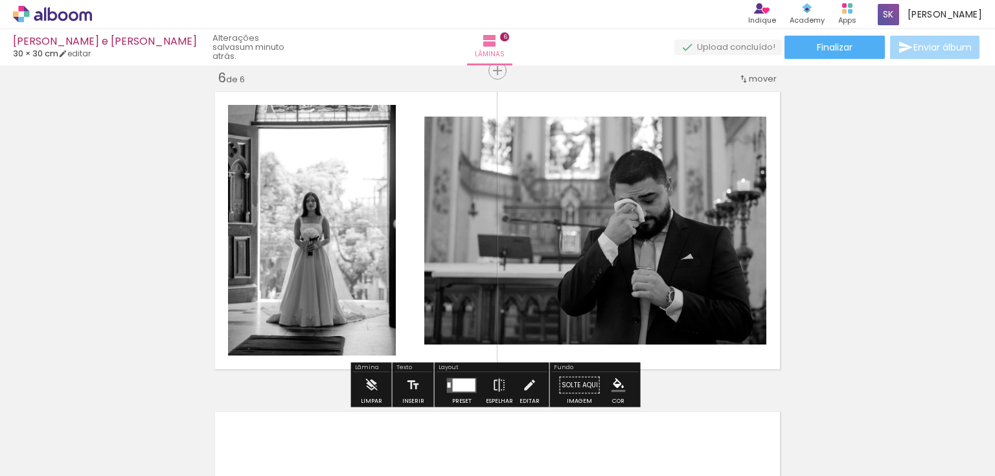
click at [453, 381] on div at bounding box center [464, 384] width 23 height 13
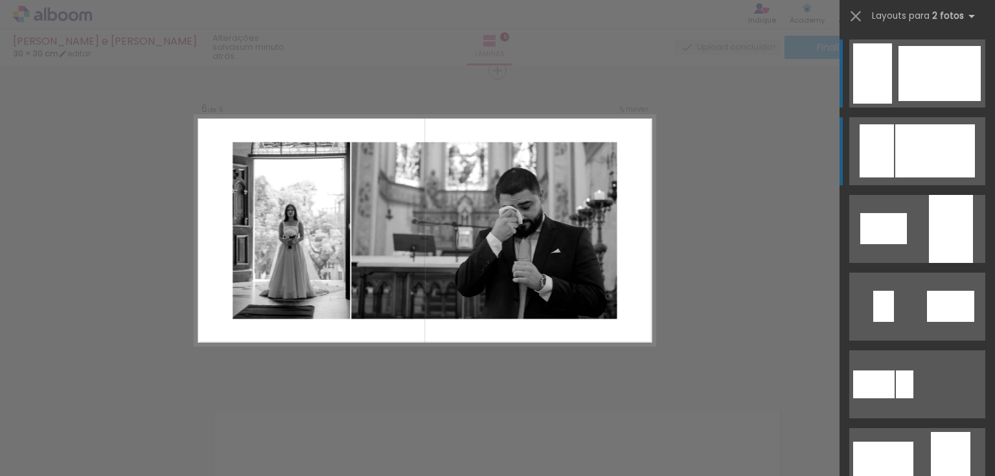
click at [930, 126] on div at bounding box center [935, 150] width 80 height 53
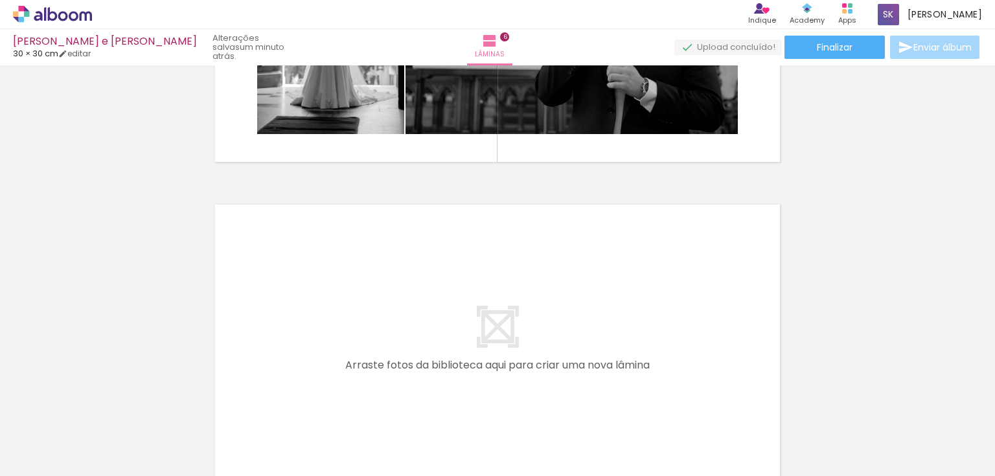
scroll to position [0, 1336]
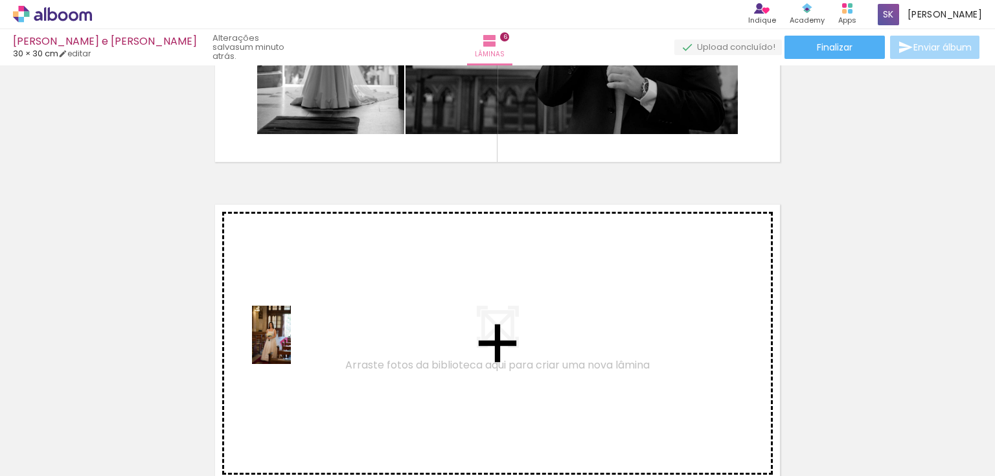
drag, startPoint x: 255, startPoint y: 442, endPoint x: 292, endPoint y: 343, distance: 105.2
click at [292, 343] on quentale-workspace at bounding box center [497, 238] width 995 height 476
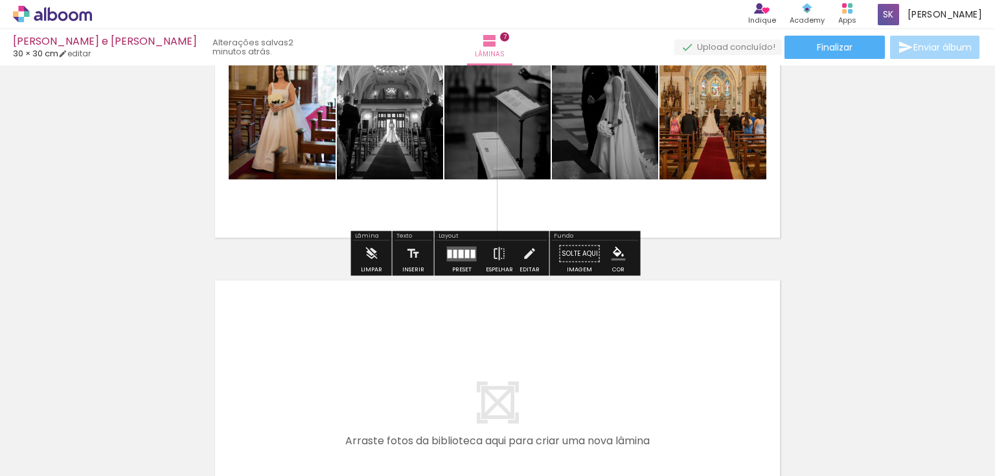
scroll to position [2092, 0]
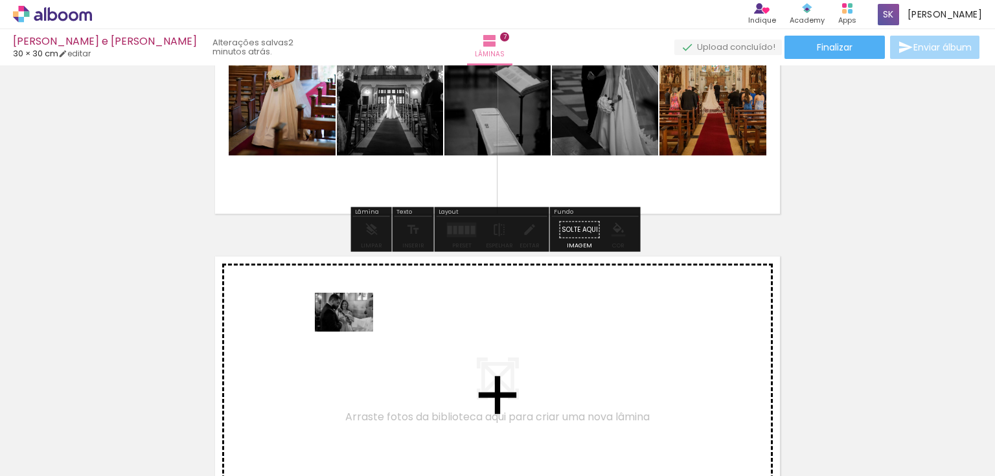
drag, startPoint x: 553, startPoint y: 416, endPoint x: 356, endPoint y: 332, distance: 214.2
click at [356, 332] on quentale-workspace at bounding box center [497, 238] width 995 height 476
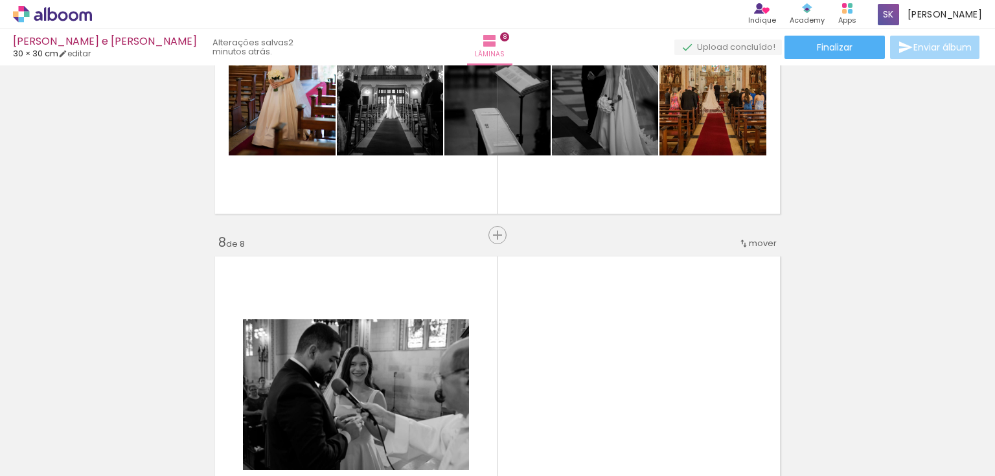
scroll to position [2256, 0]
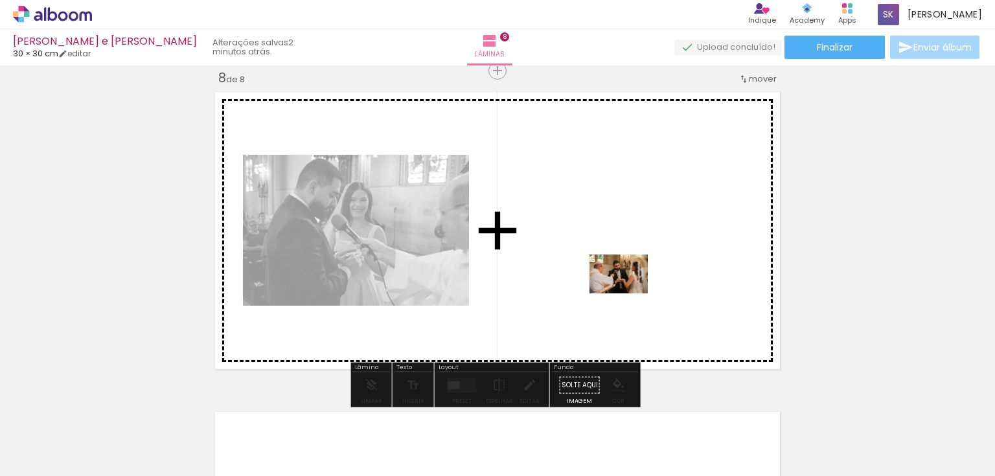
drag, startPoint x: 683, startPoint y: 450, endPoint x: 630, endPoint y: 290, distance: 168.6
click at [630, 290] on quentale-workspace at bounding box center [497, 238] width 995 height 476
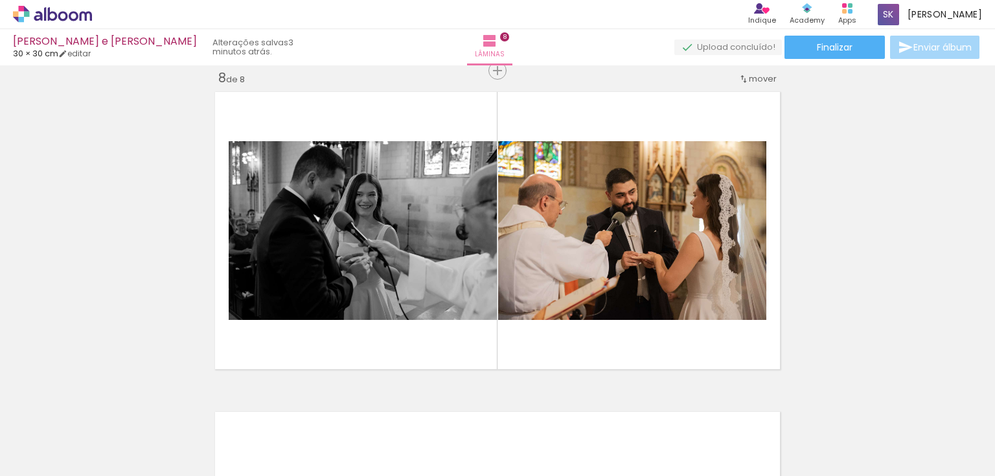
scroll to position [0, 1336]
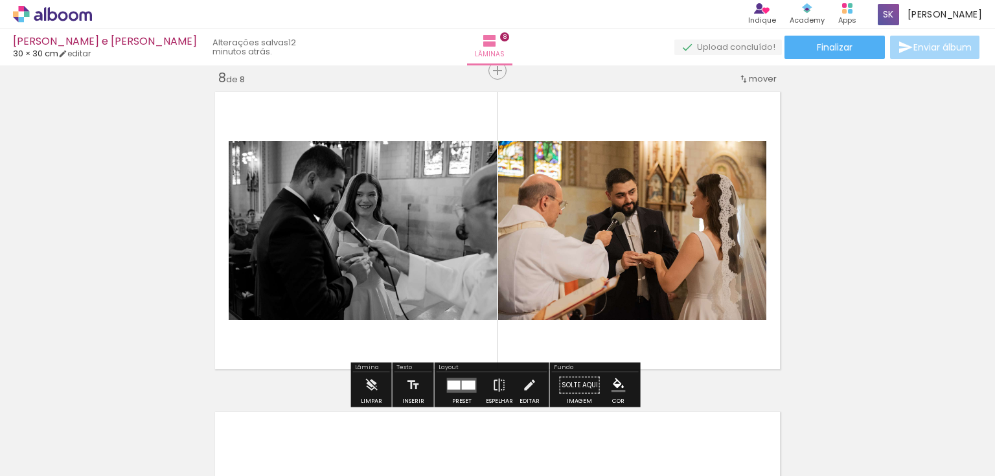
scroll to position [0, 1336]
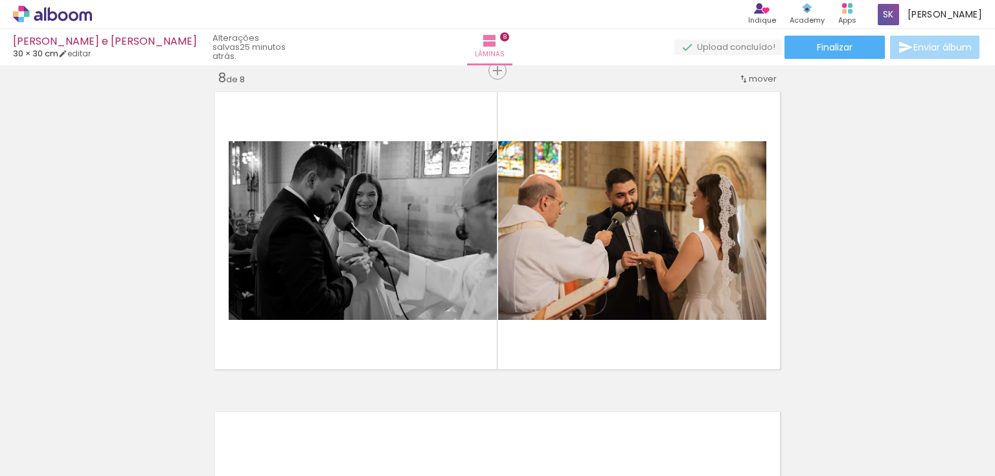
scroll to position [0, 1521]
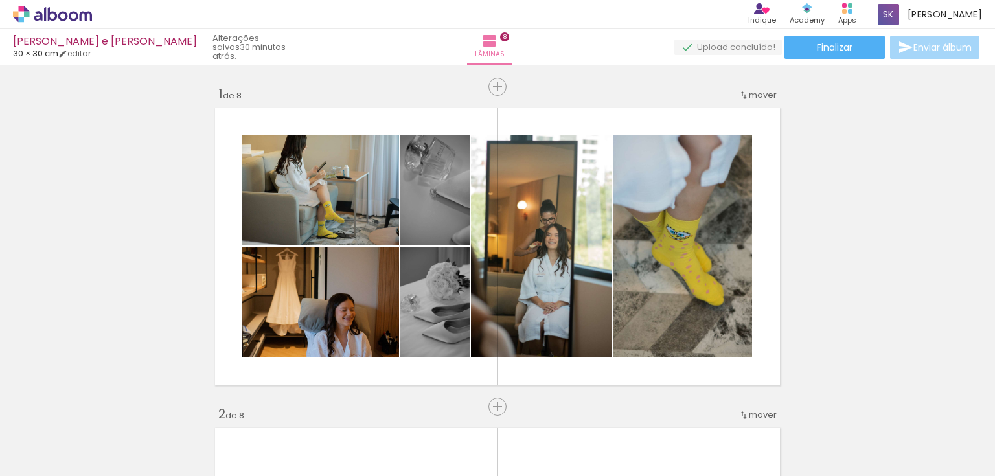
scroll to position [0, 1521]
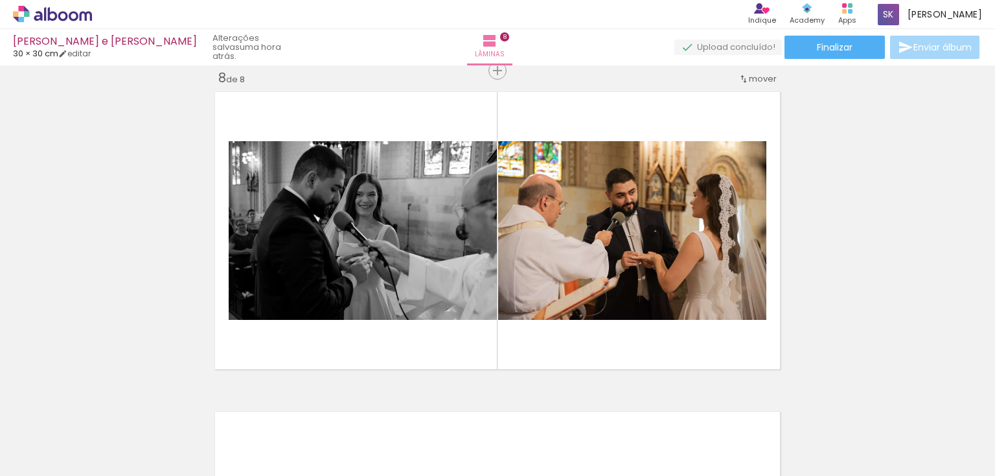
scroll to position [0, 1521]
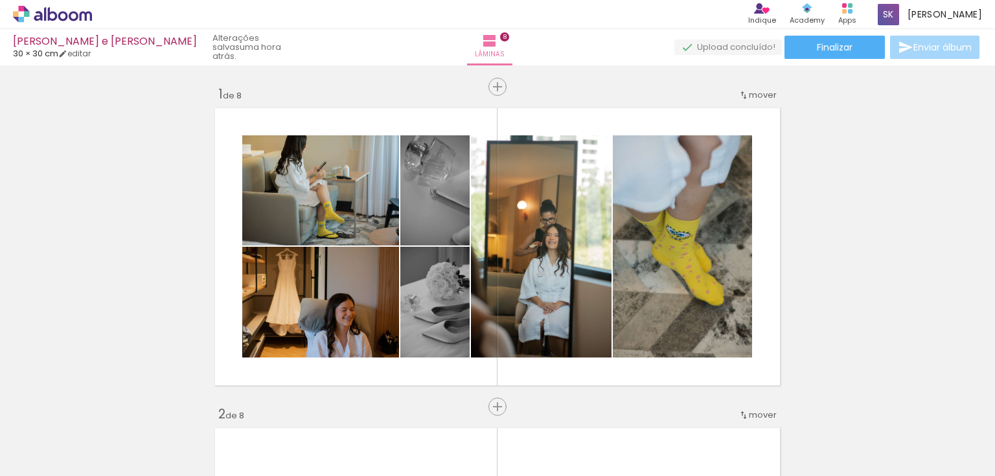
scroll to position [0, 1521]
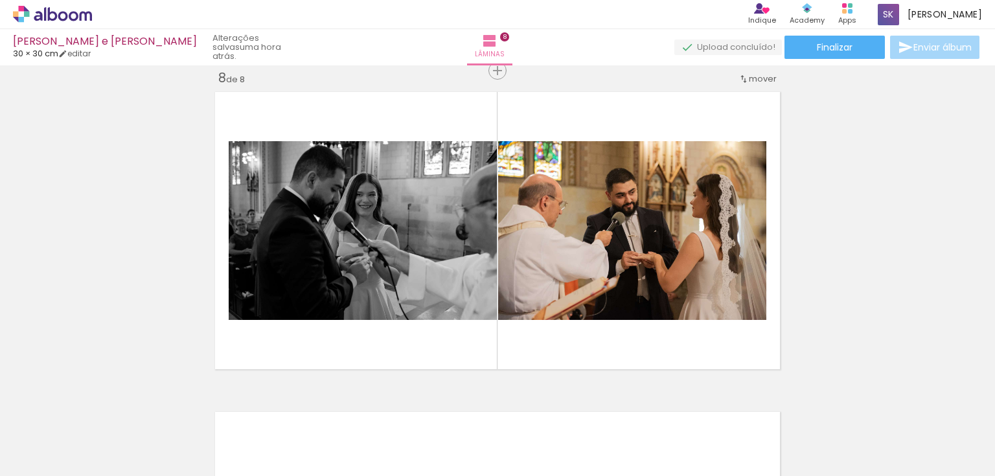
scroll to position [0, 1521]
